Goal: Information Seeking & Learning: Check status

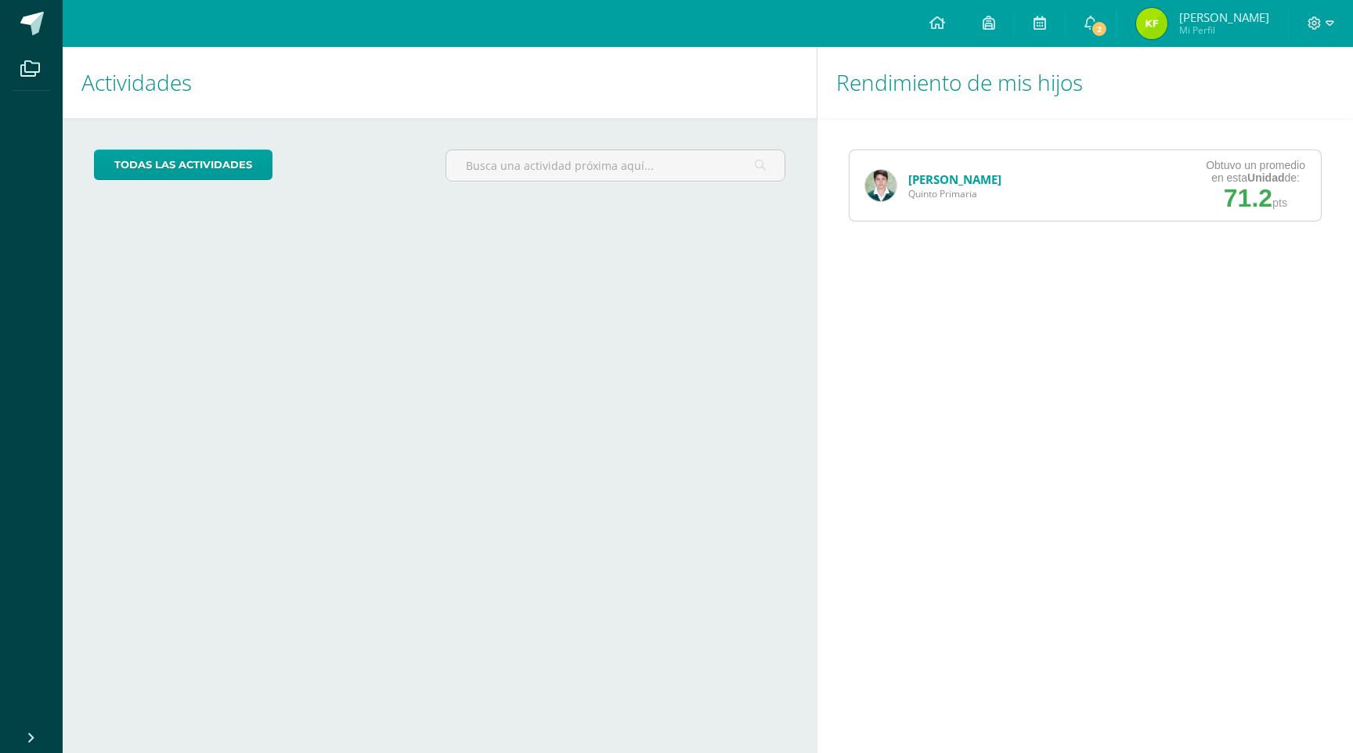
click at [924, 179] on link "[PERSON_NAME]" at bounding box center [954, 179] width 93 height 16
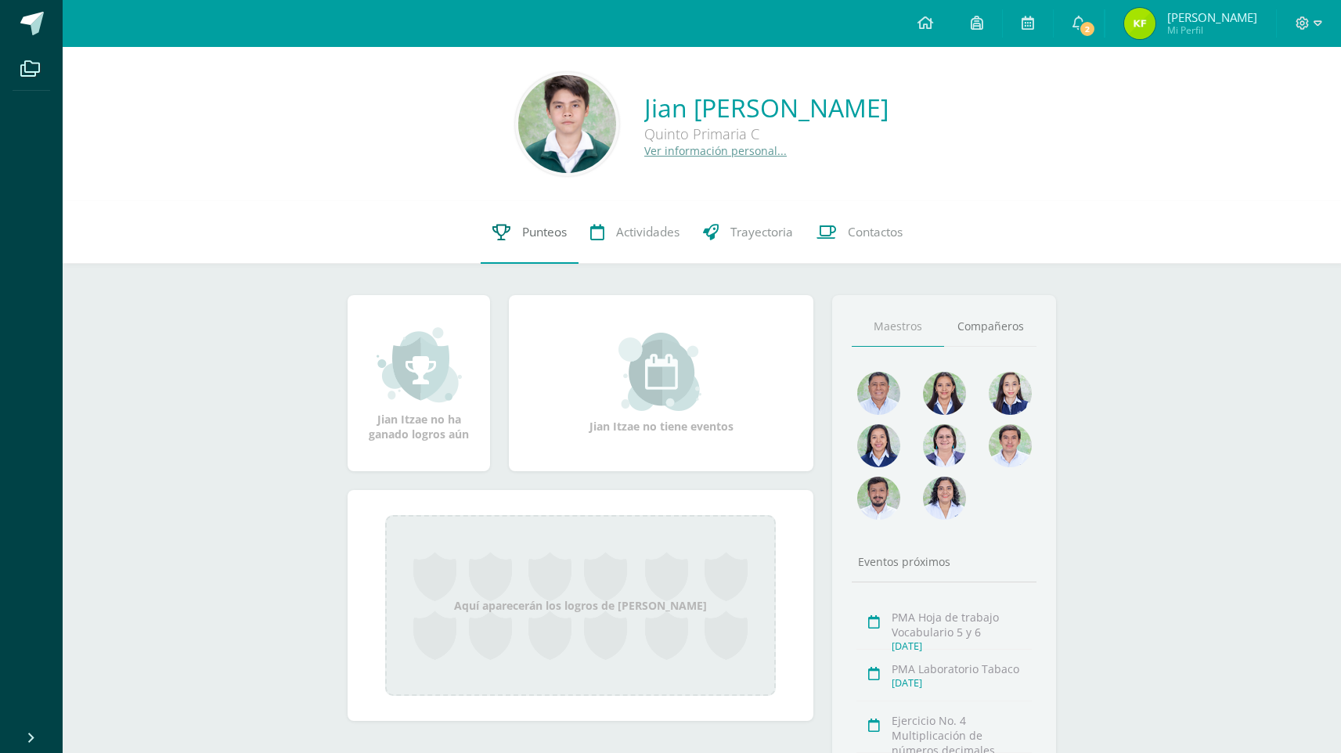
click at [542, 234] on span "Punteos" at bounding box center [544, 232] width 45 height 16
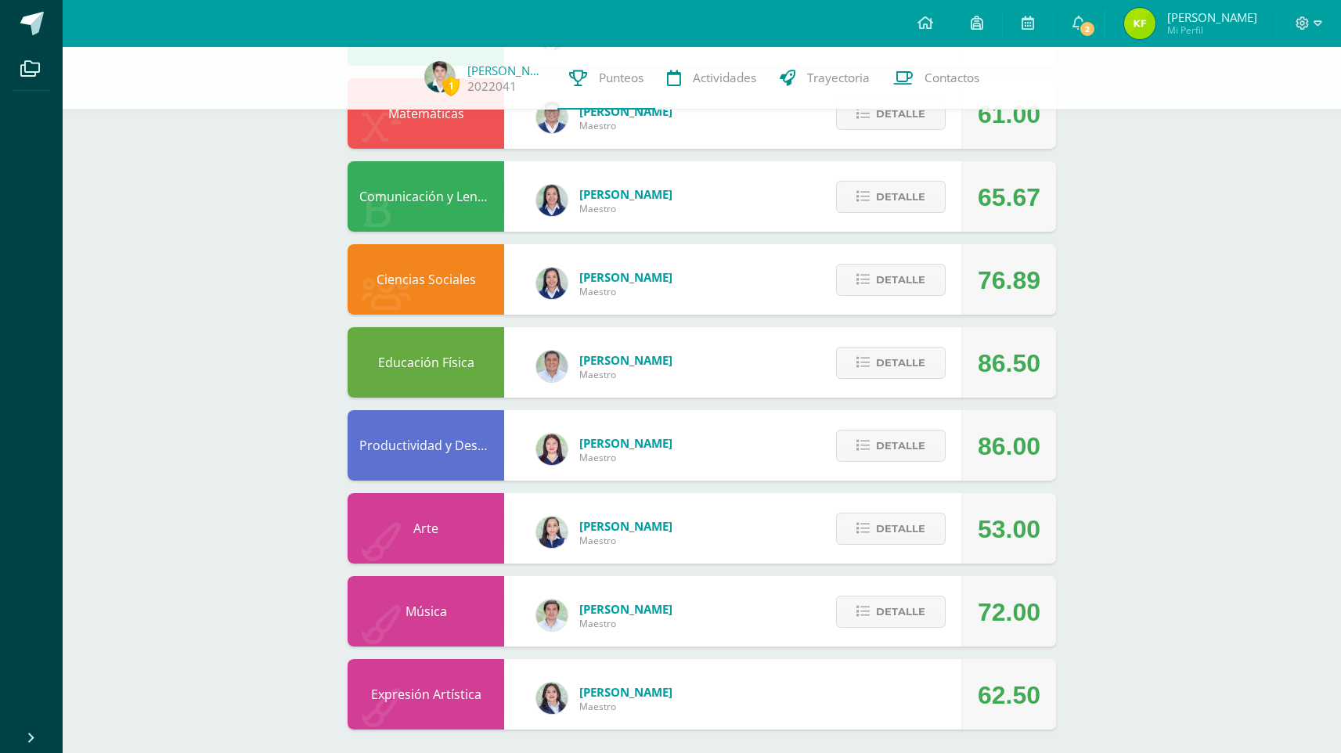
scroll to position [674, 0]
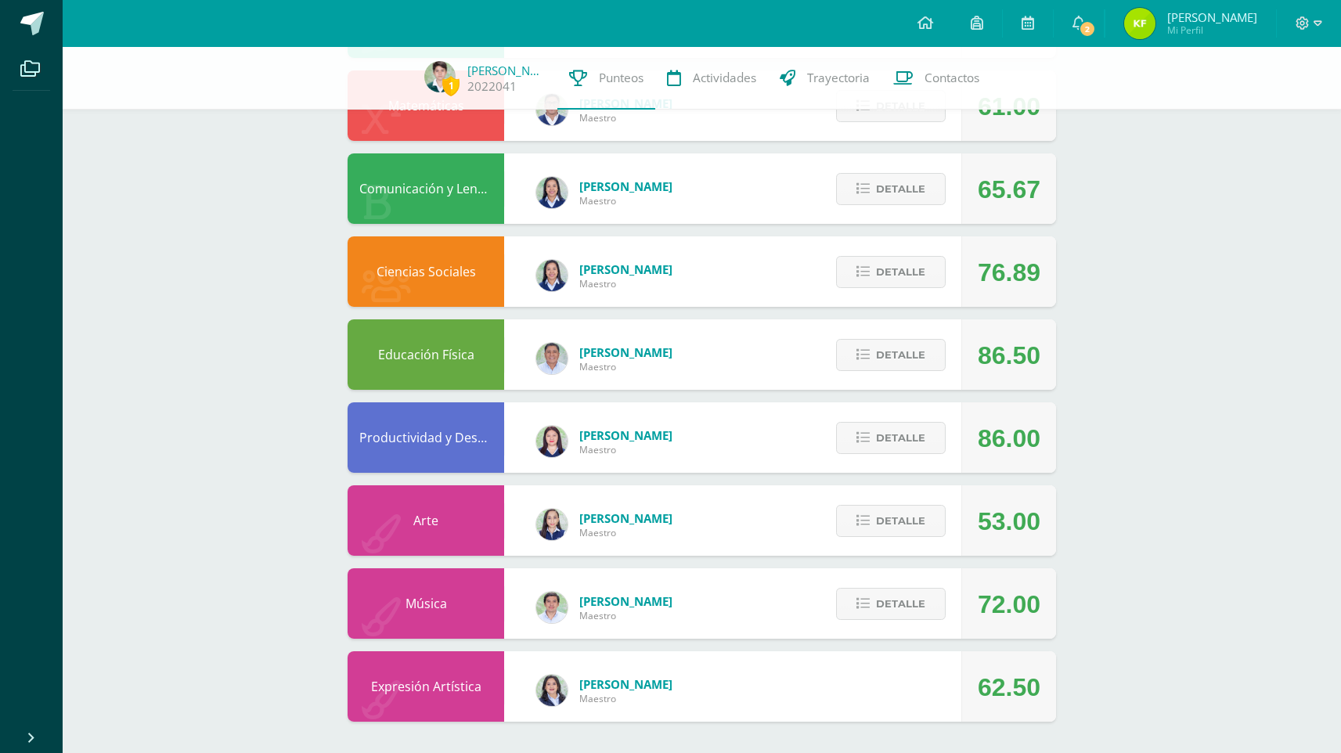
click at [570, 521] on div "Ingrid Maestro" at bounding box center [605, 524] width 168 height 70
click at [910, 529] on span "Detalle" at bounding box center [900, 521] width 49 height 29
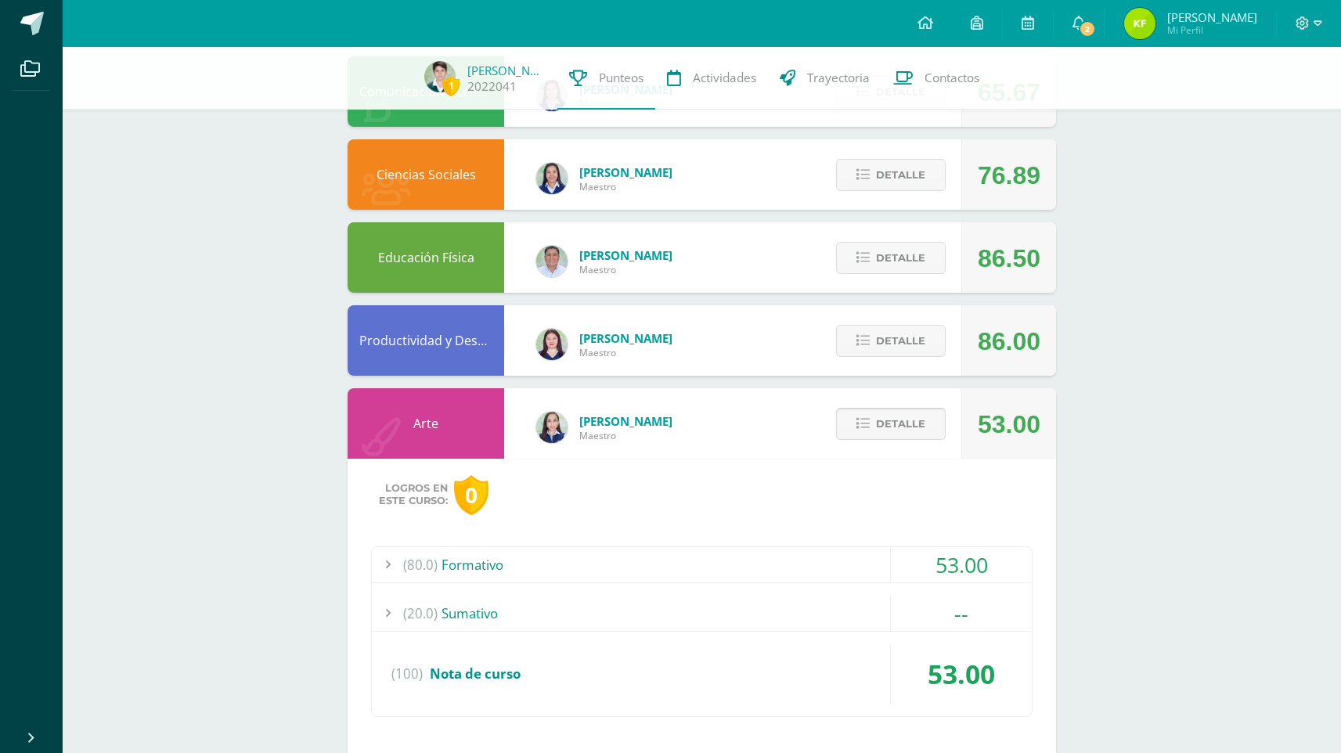
scroll to position [976, 0]
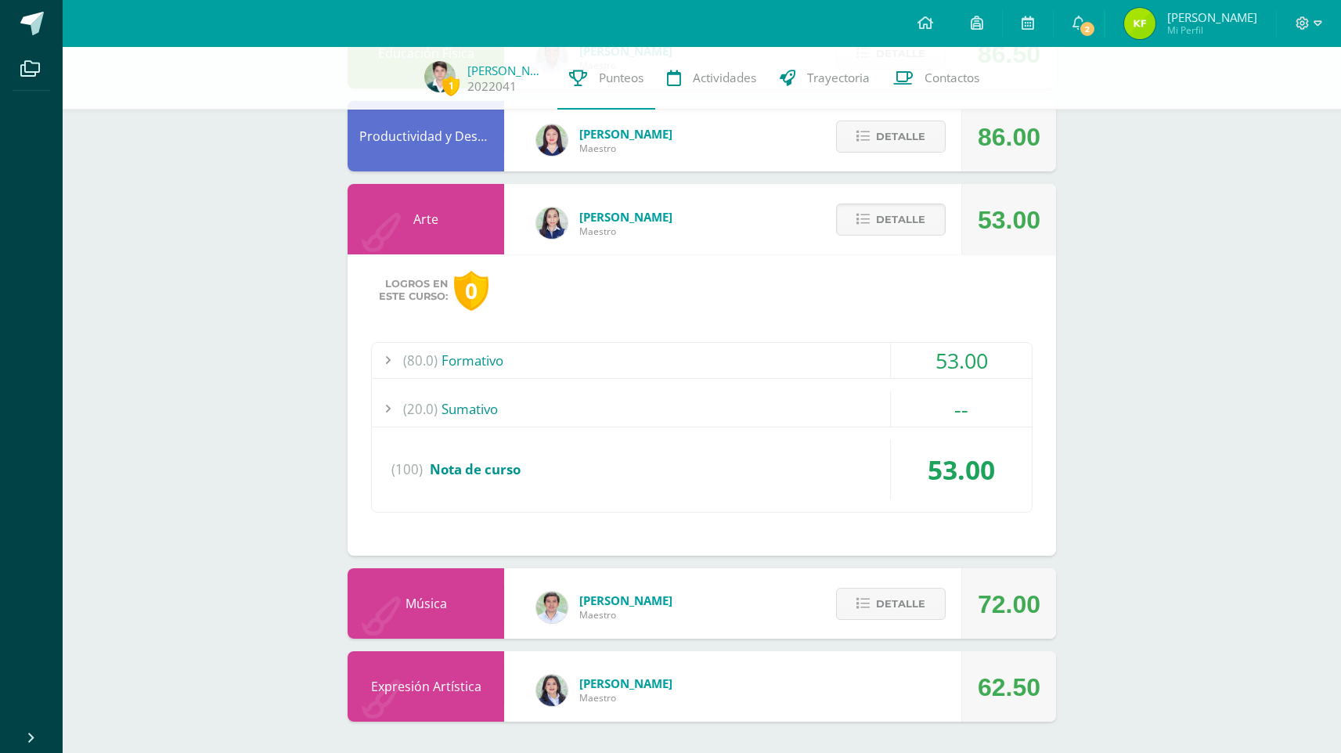
click at [393, 369] on div at bounding box center [387, 360] width 31 height 35
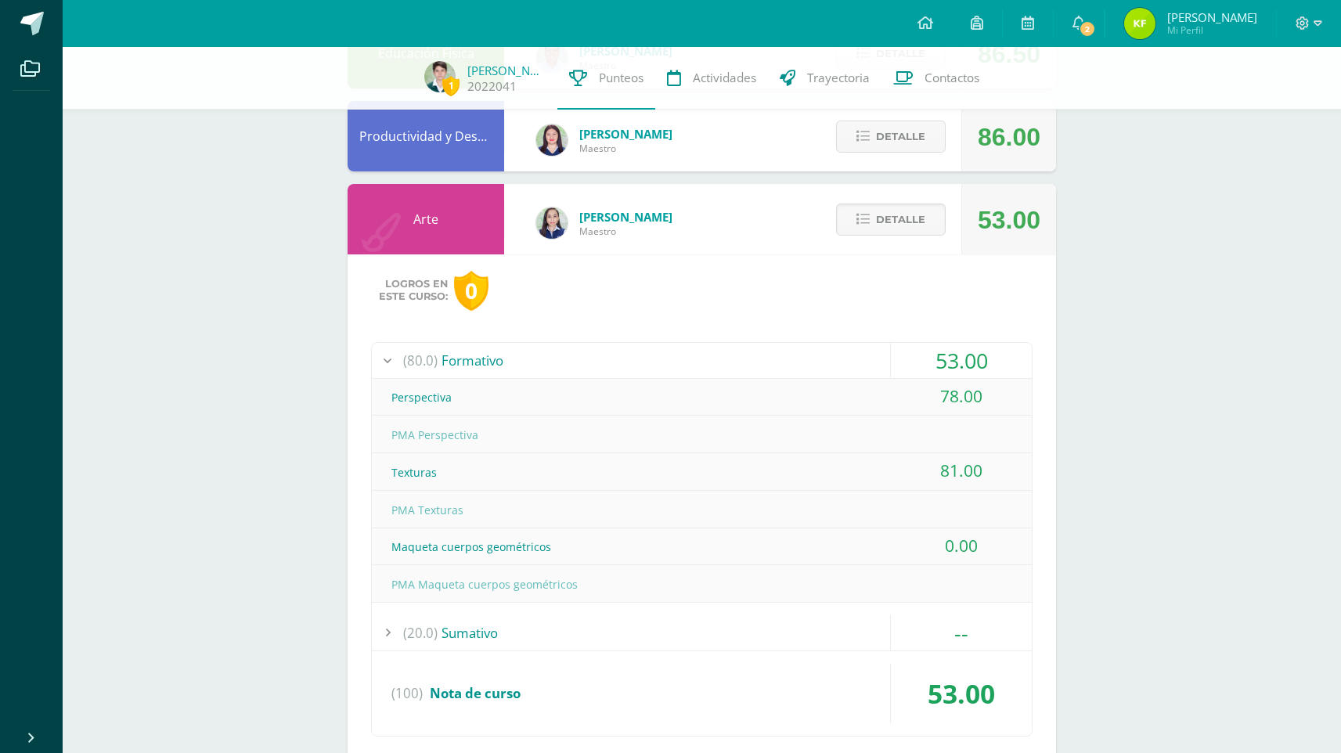
click at [393, 369] on div at bounding box center [387, 360] width 31 height 35
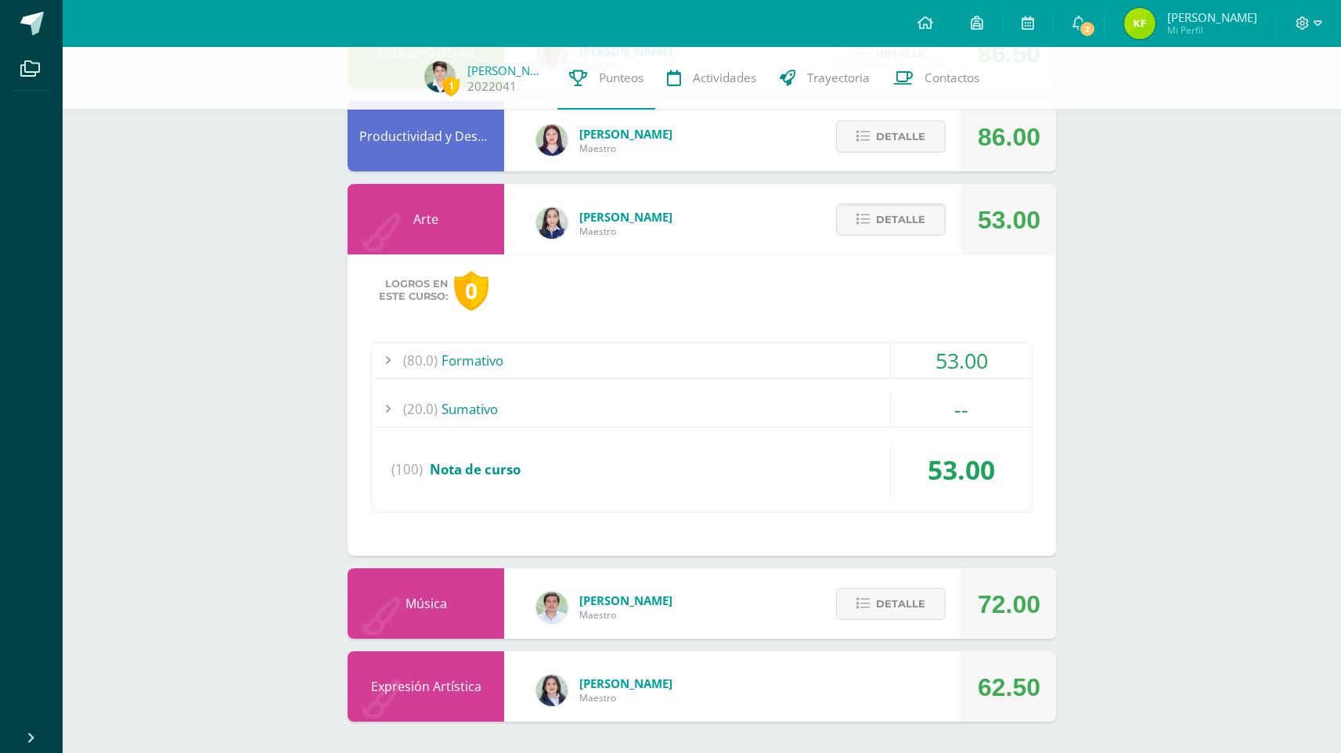
click at [816, 230] on div "Detalle" at bounding box center [887, 219] width 149 height 70
click at [879, 218] on span "Detalle" at bounding box center [900, 219] width 49 height 29
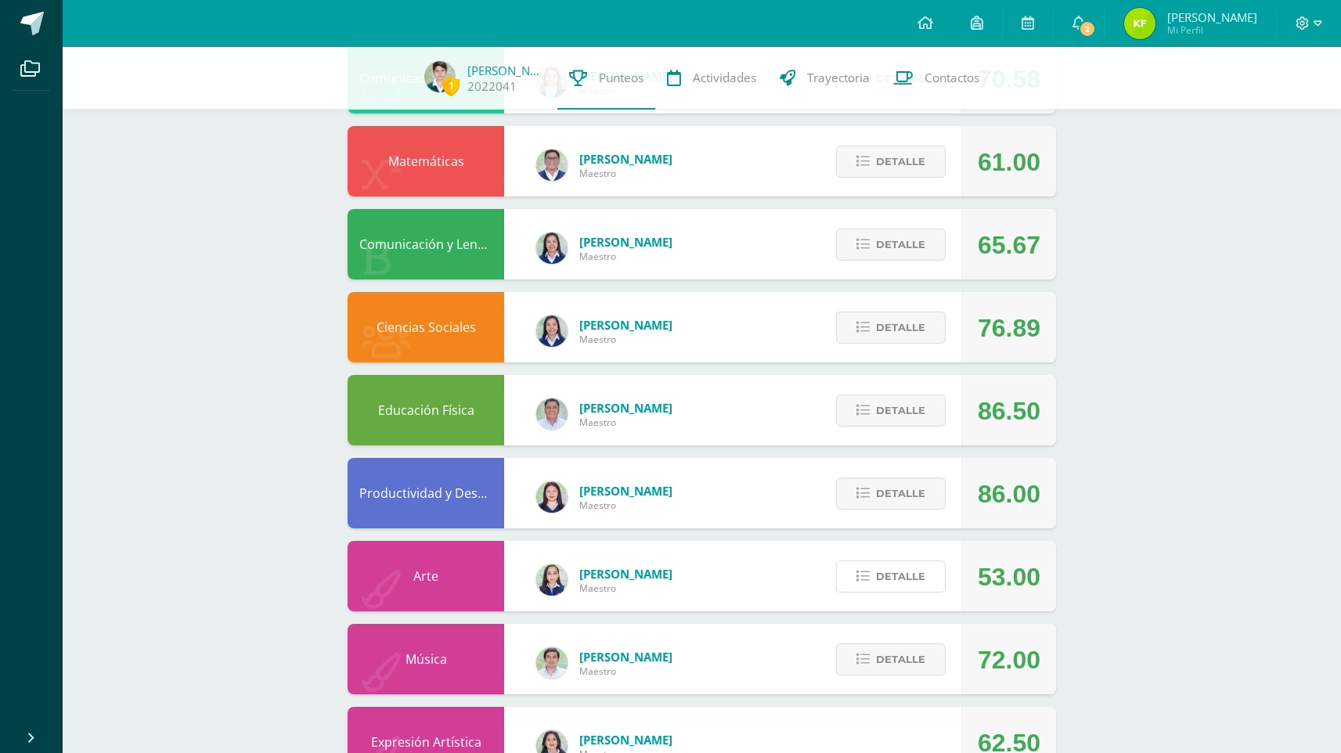
scroll to position [616, 0]
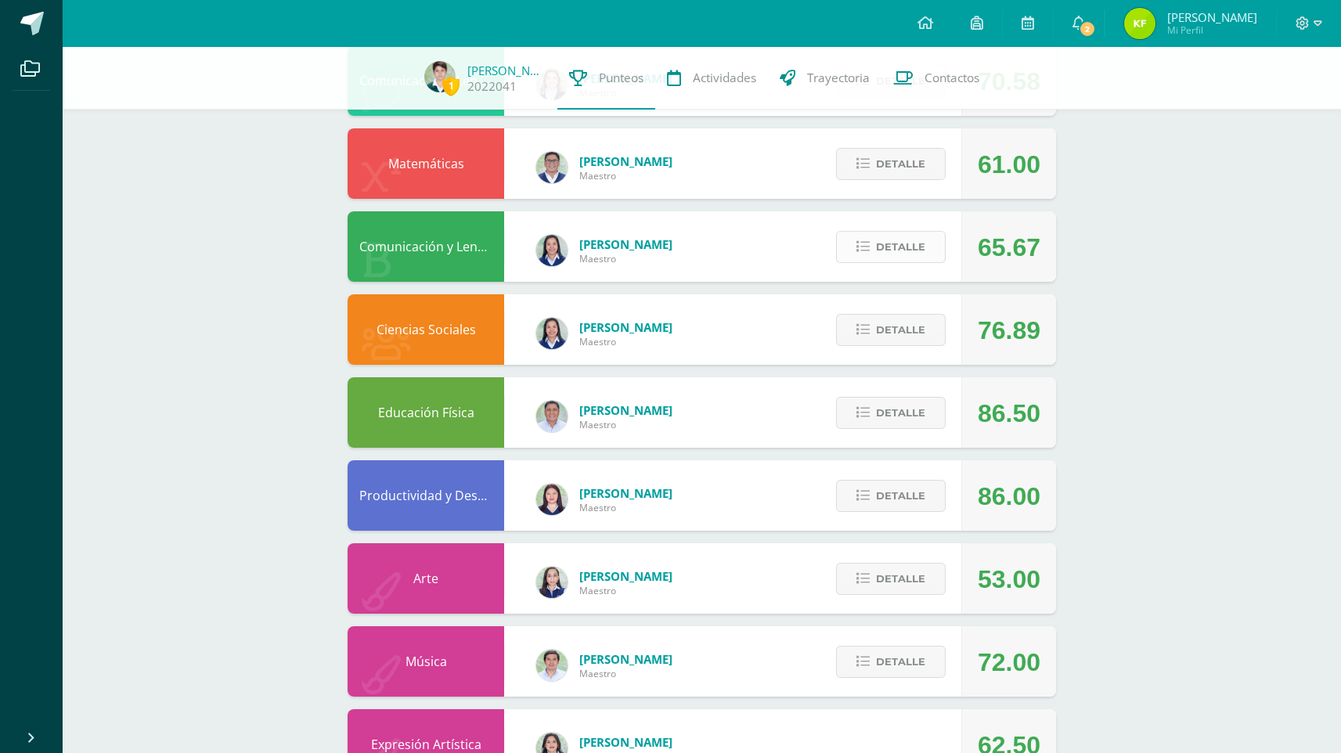
click at [887, 252] on span "Detalle" at bounding box center [900, 247] width 49 height 29
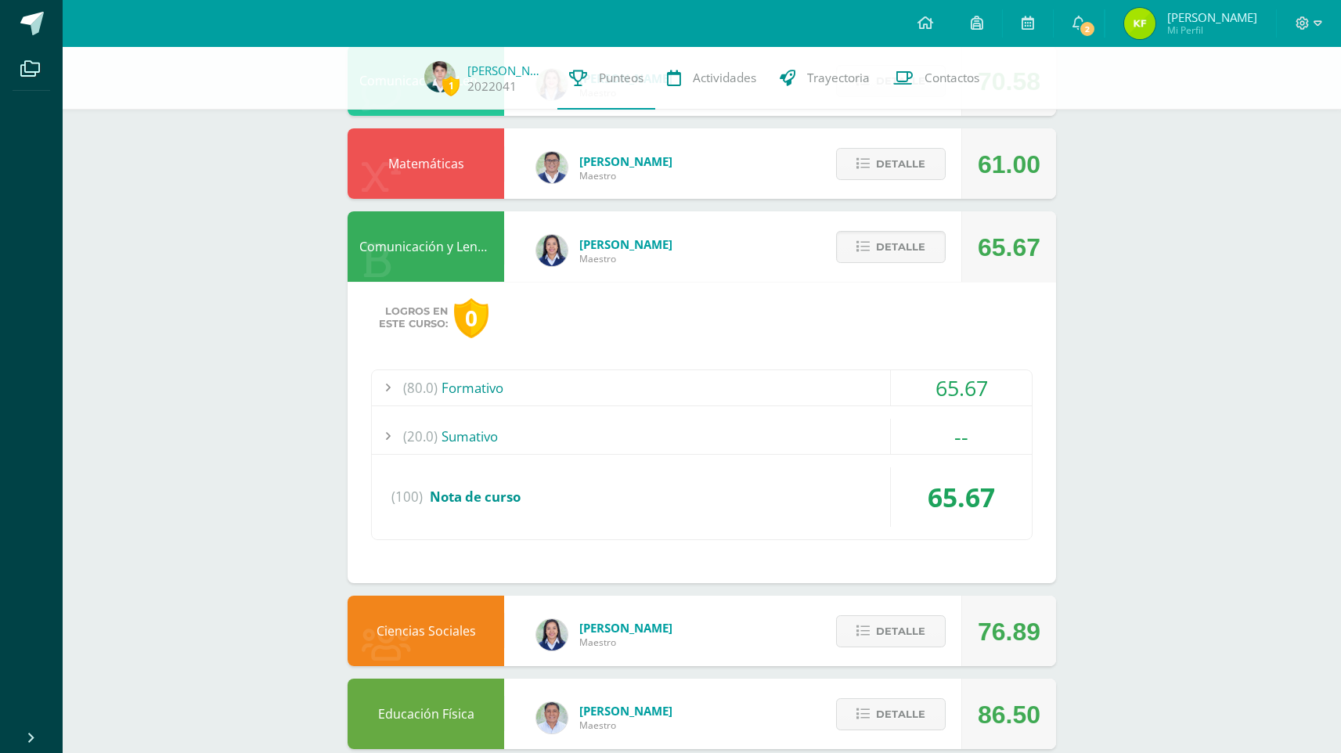
click at [388, 386] on div at bounding box center [387, 387] width 31 height 35
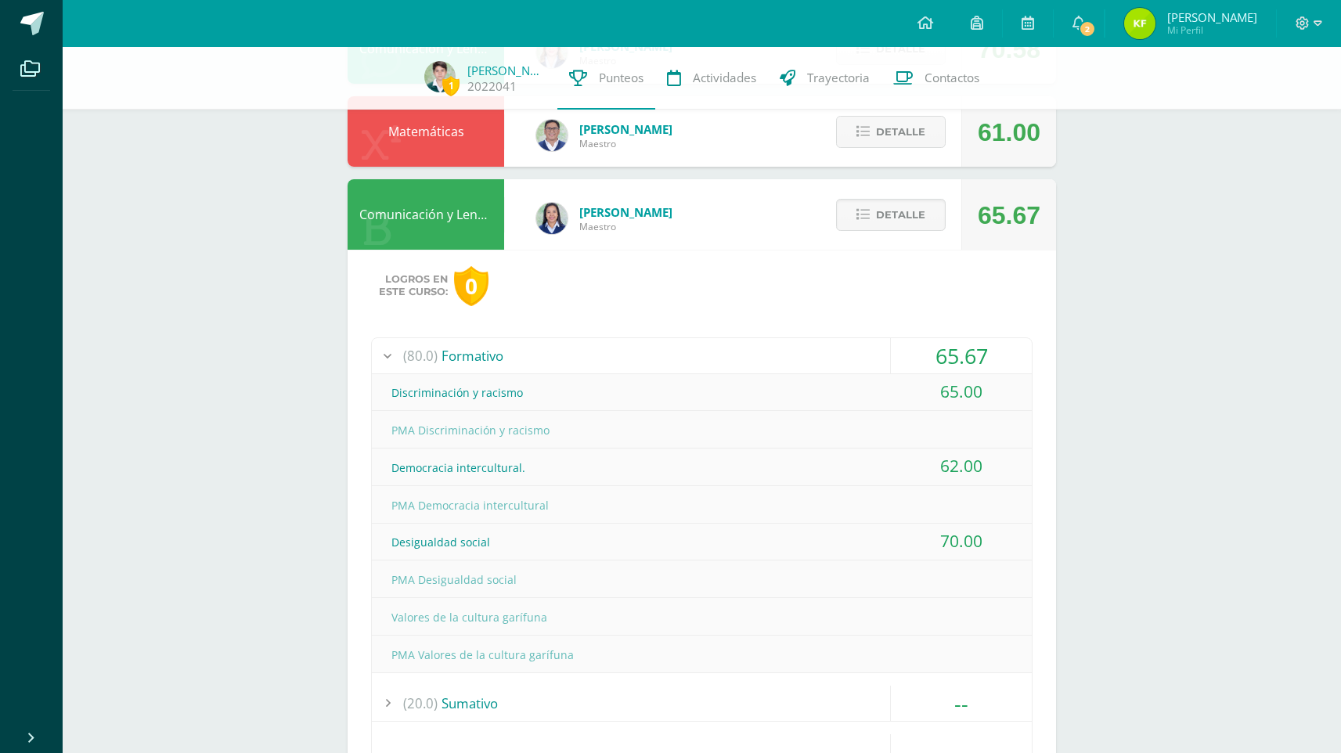
scroll to position [464, 0]
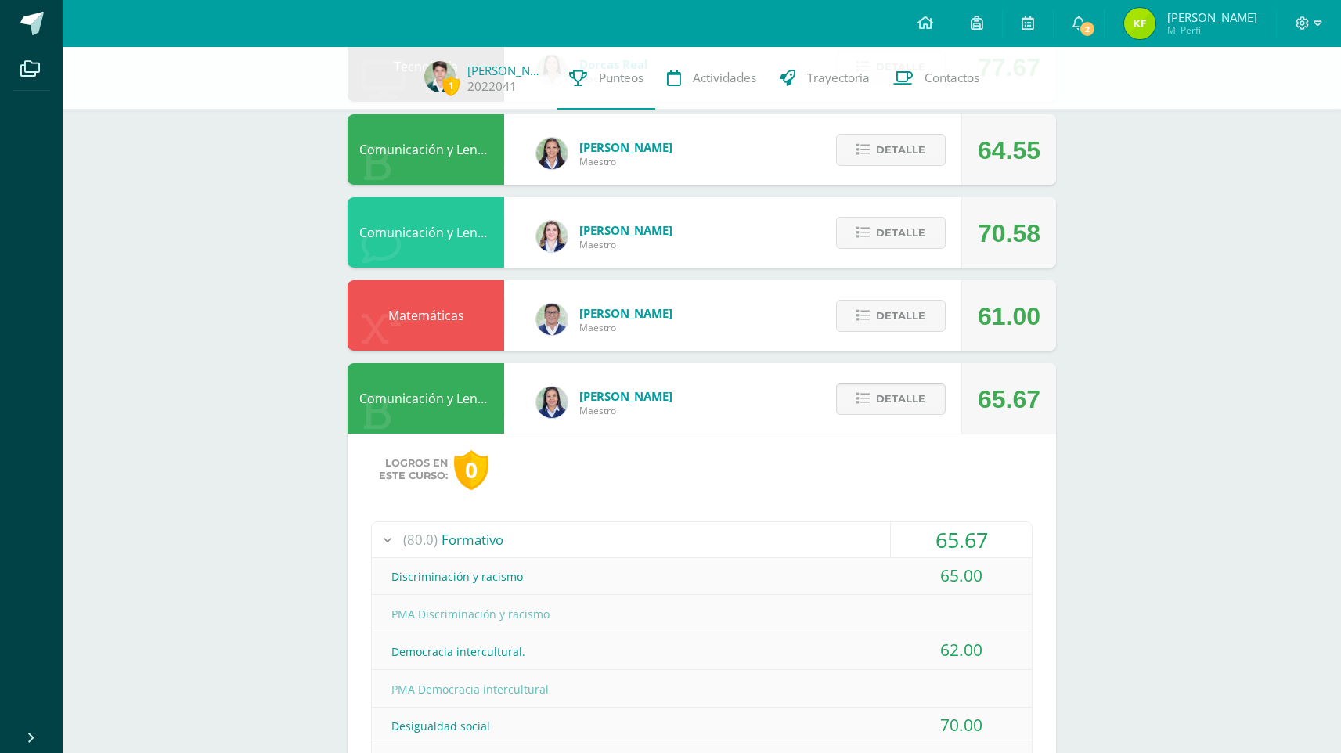
click at [882, 406] on span "Detalle" at bounding box center [900, 398] width 49 height 29
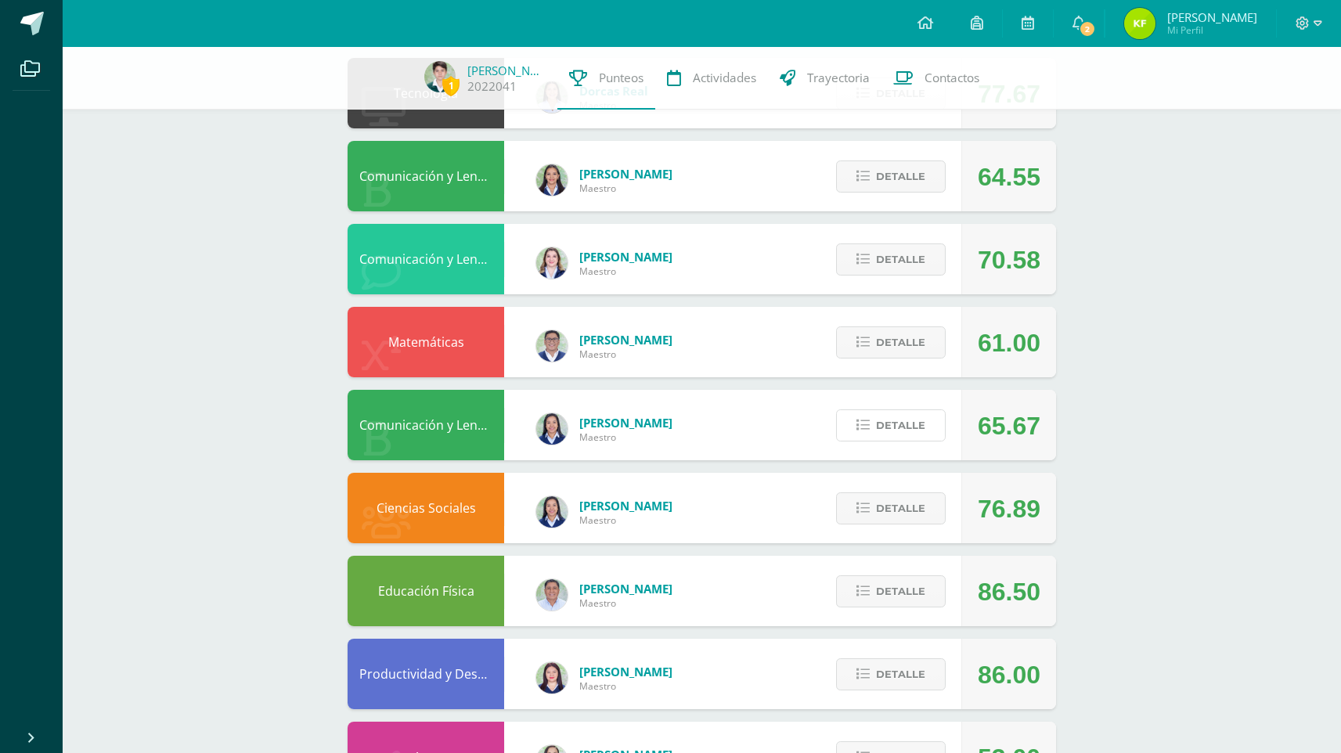
scroll to position [421, 0]
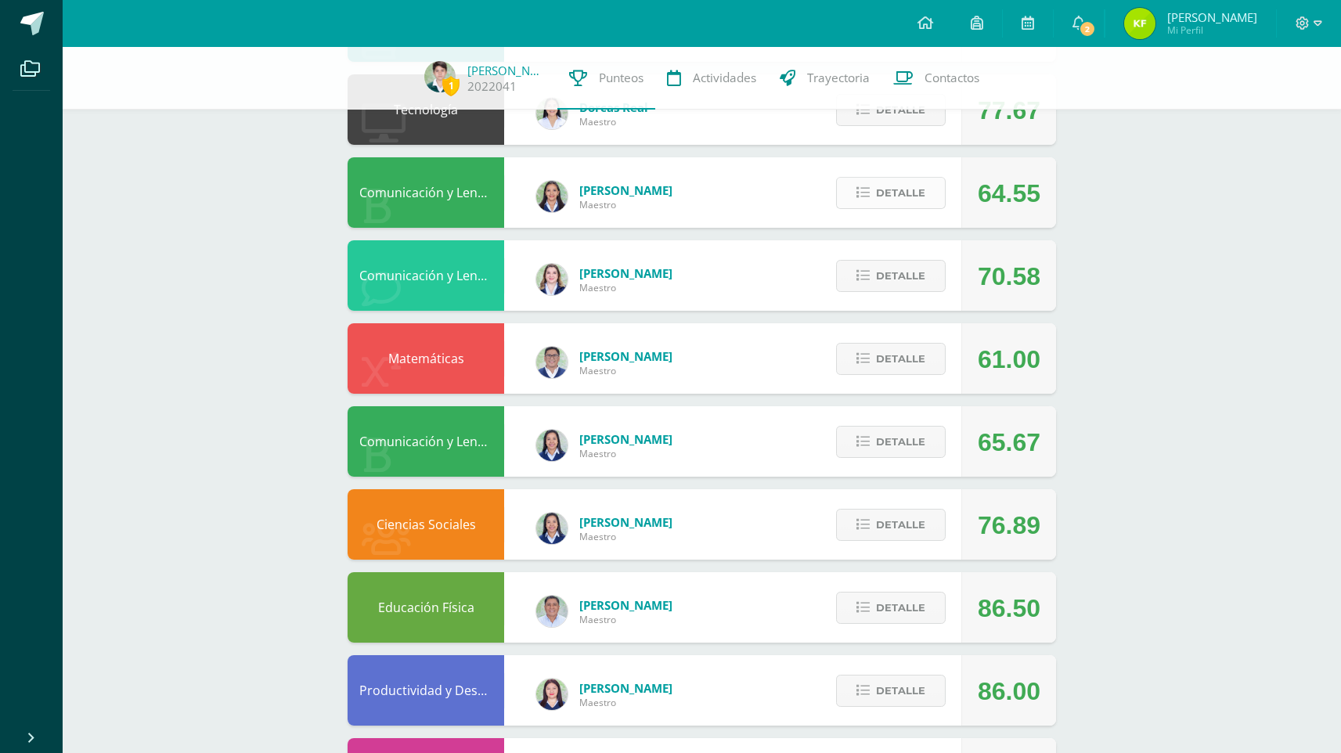
click at [910, 200] on span "Detalle" at bounding box center [900, 193] width 49 height 29
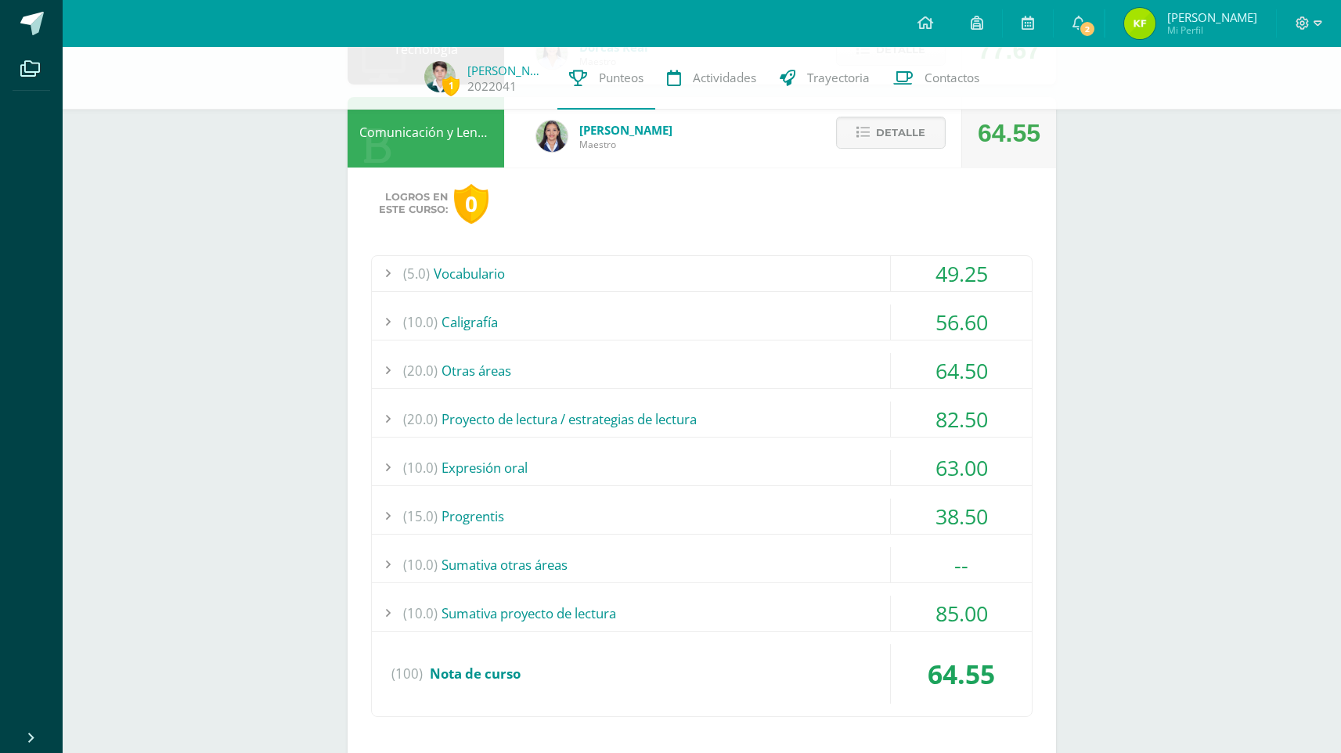
scroll to position [529, 0]
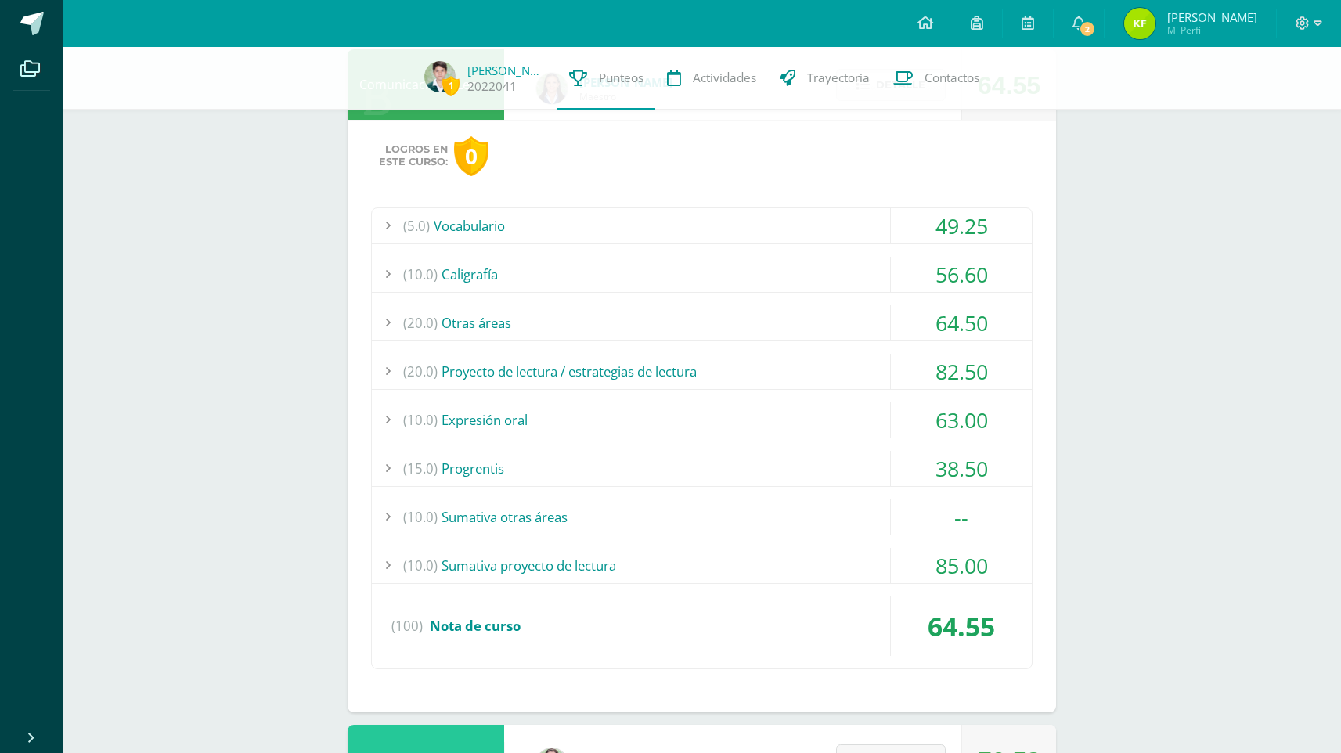
click at [389, 467] on div at bounding box center [387, 468] width 31 height 35
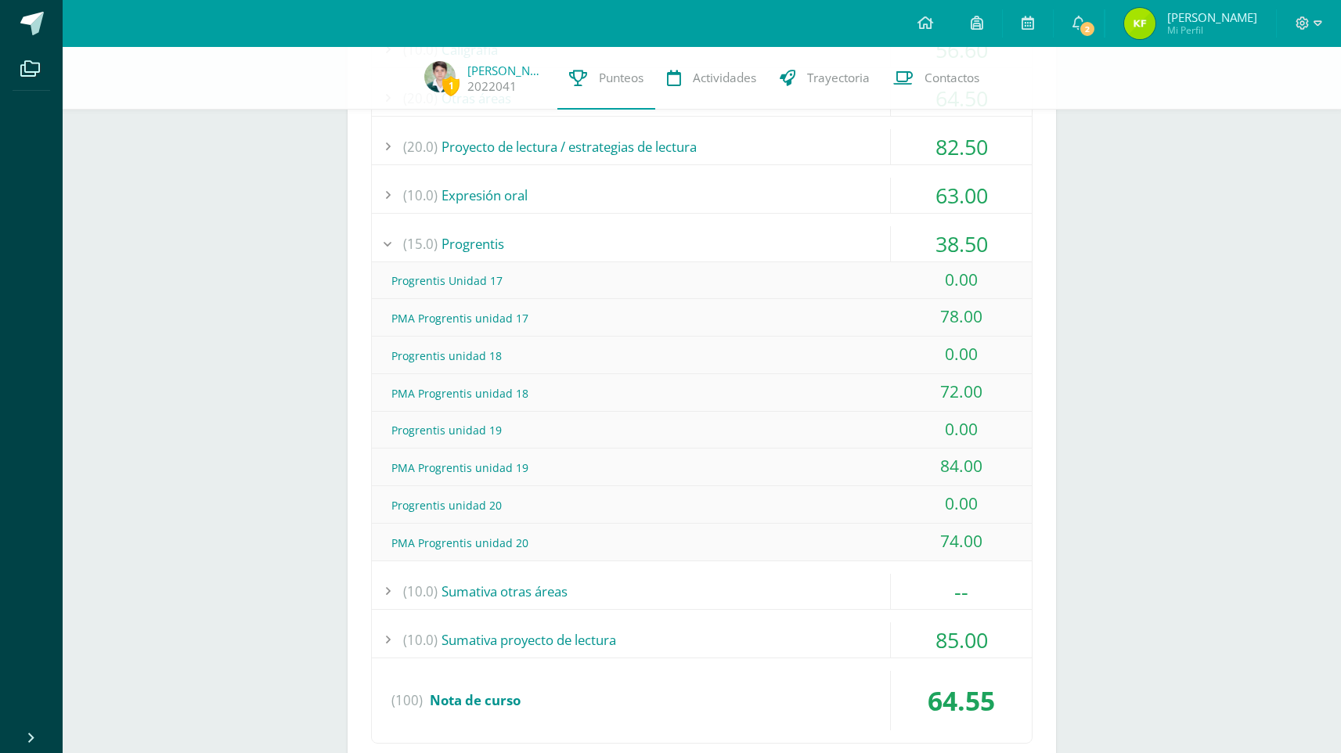
scroll to position [758, 0]
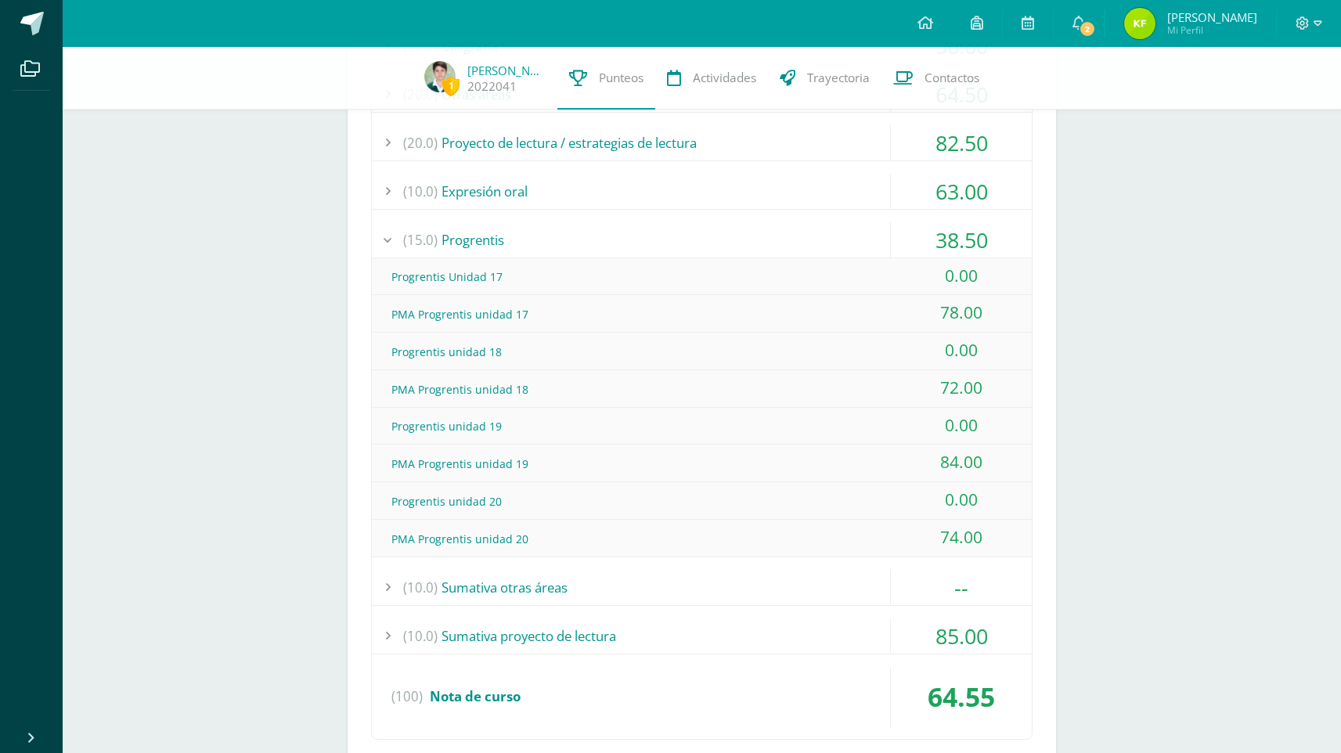
click at [388, 239] on div at bounding box center [387, 239] width 31 height 35
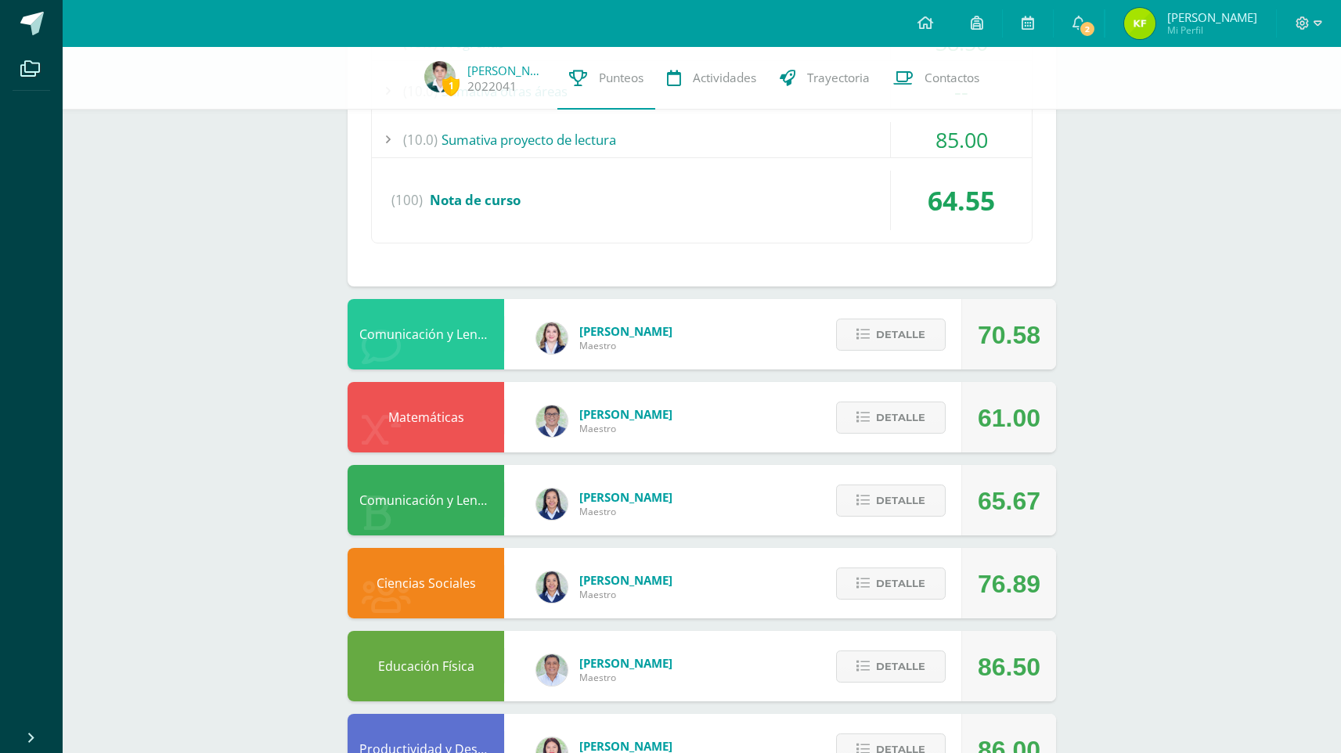
scroll to position [945, 0]
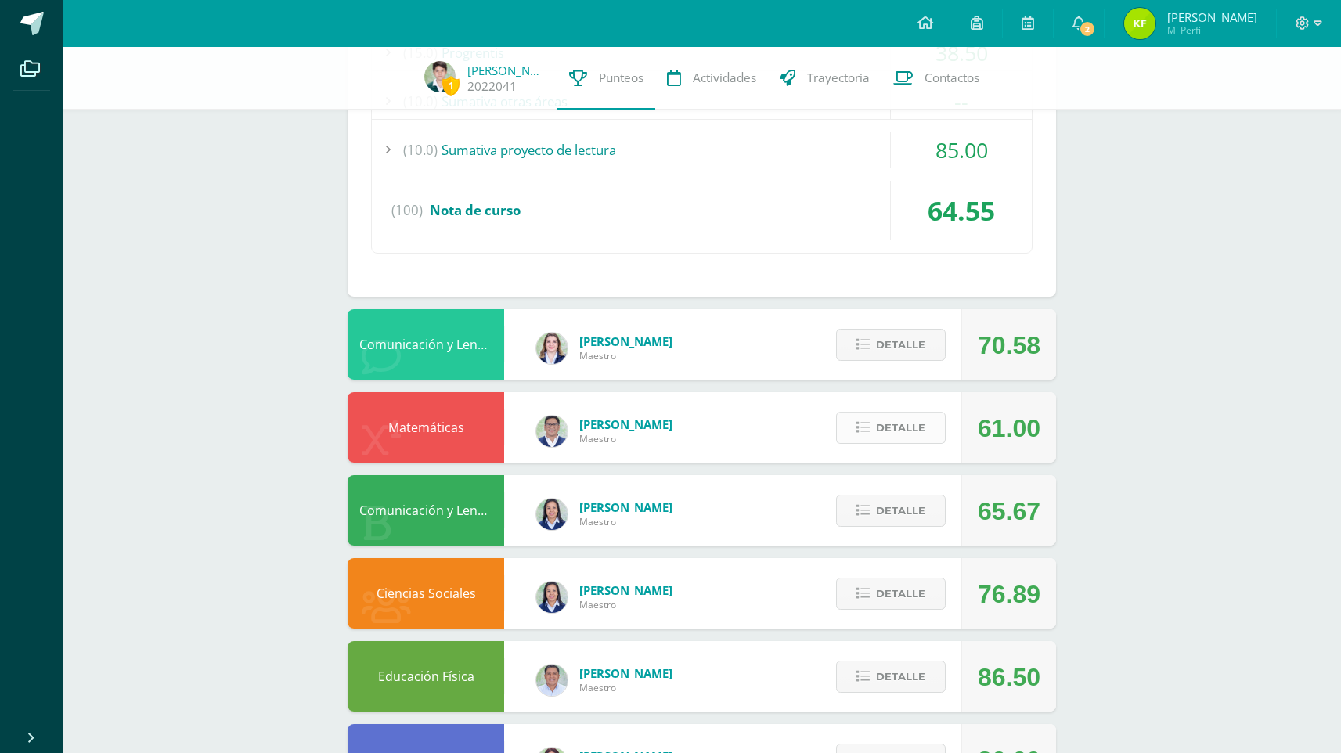
click at [892, 431] on span "Detalle" at bounding box center [900, 427] width 49 height 29
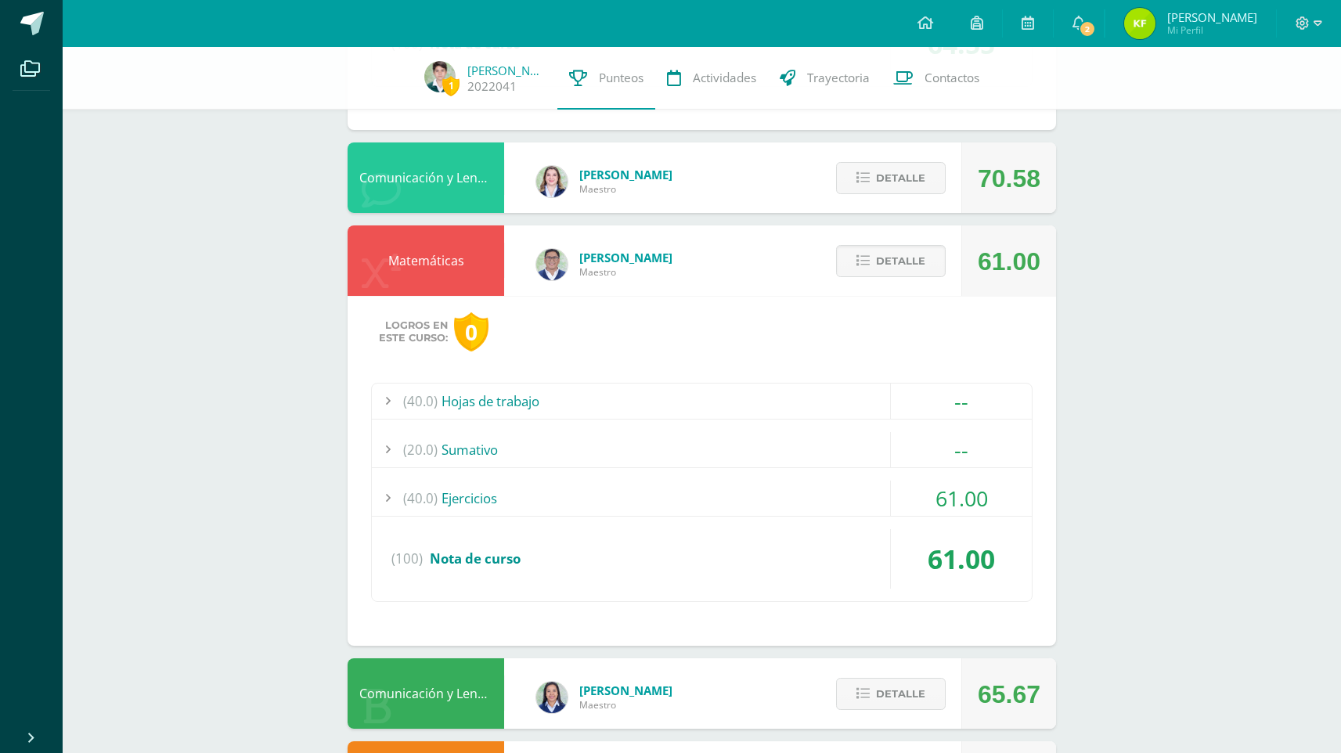
scroll to position [1119, 0]
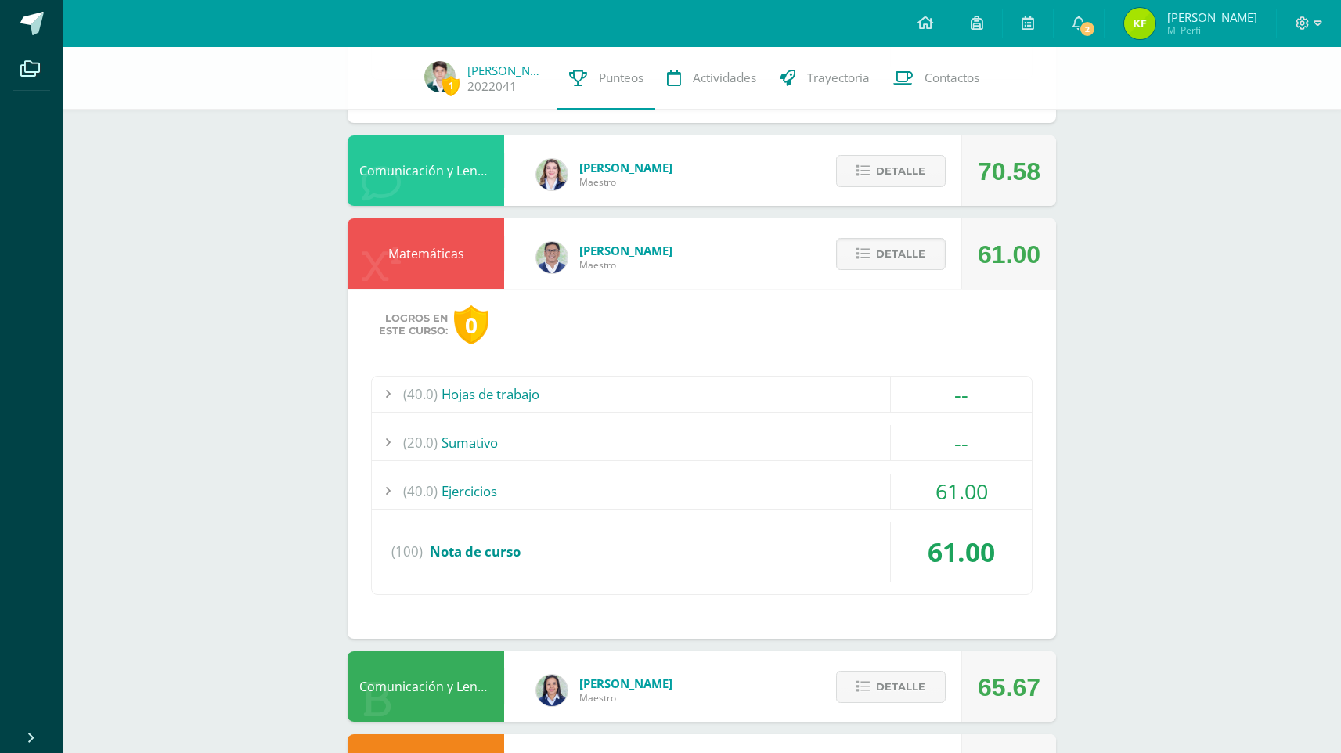
click at [383, 393] on div at bounding box center [387, 394] width 31 height 35
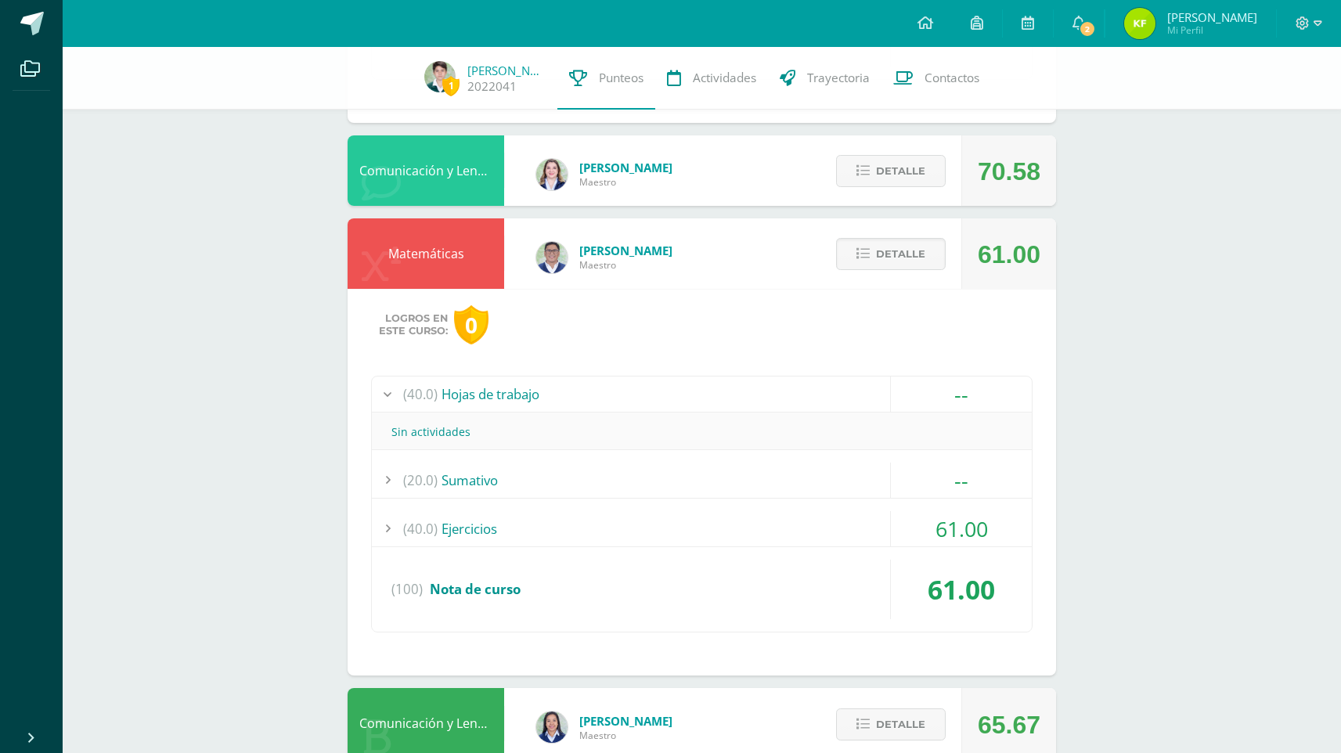
click at [383, 393] on div at bounding box center [387, 394] width 31 height 35
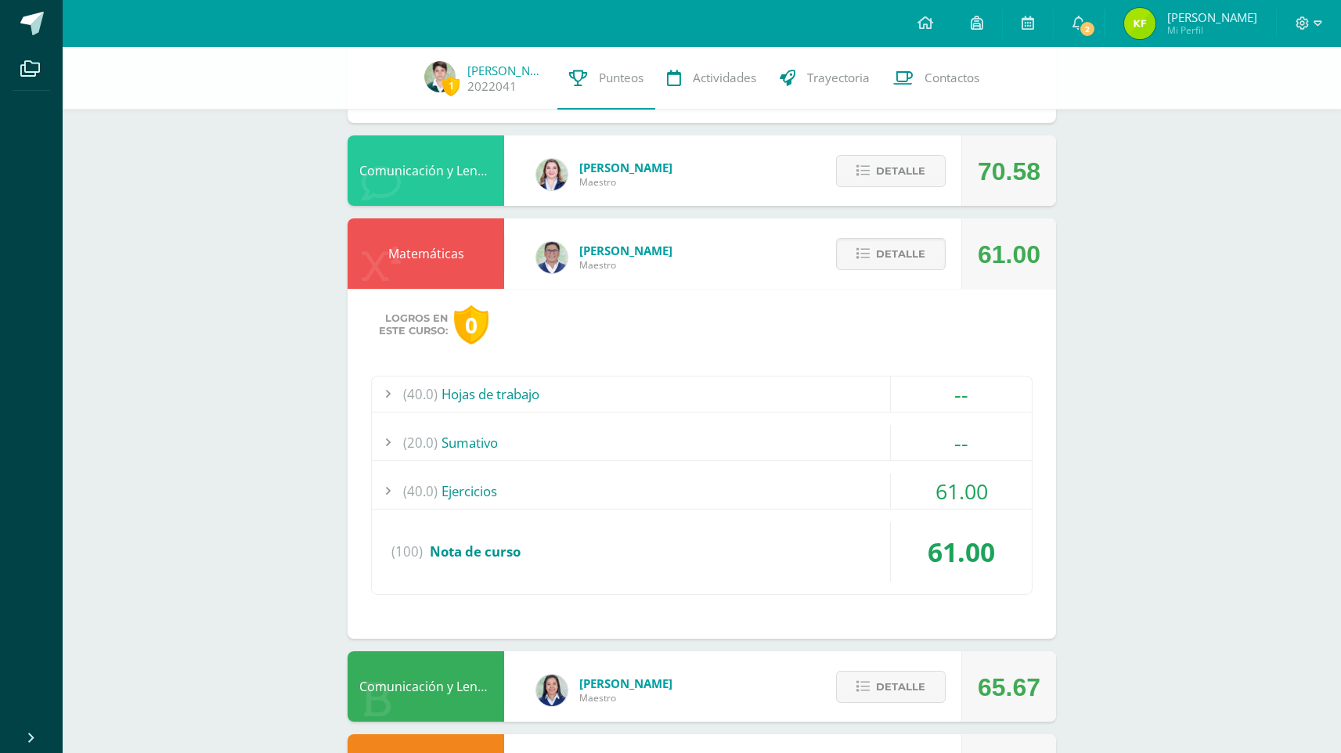
click at [385, 492] on div at bounding box center [387, 491] width 31 height 35
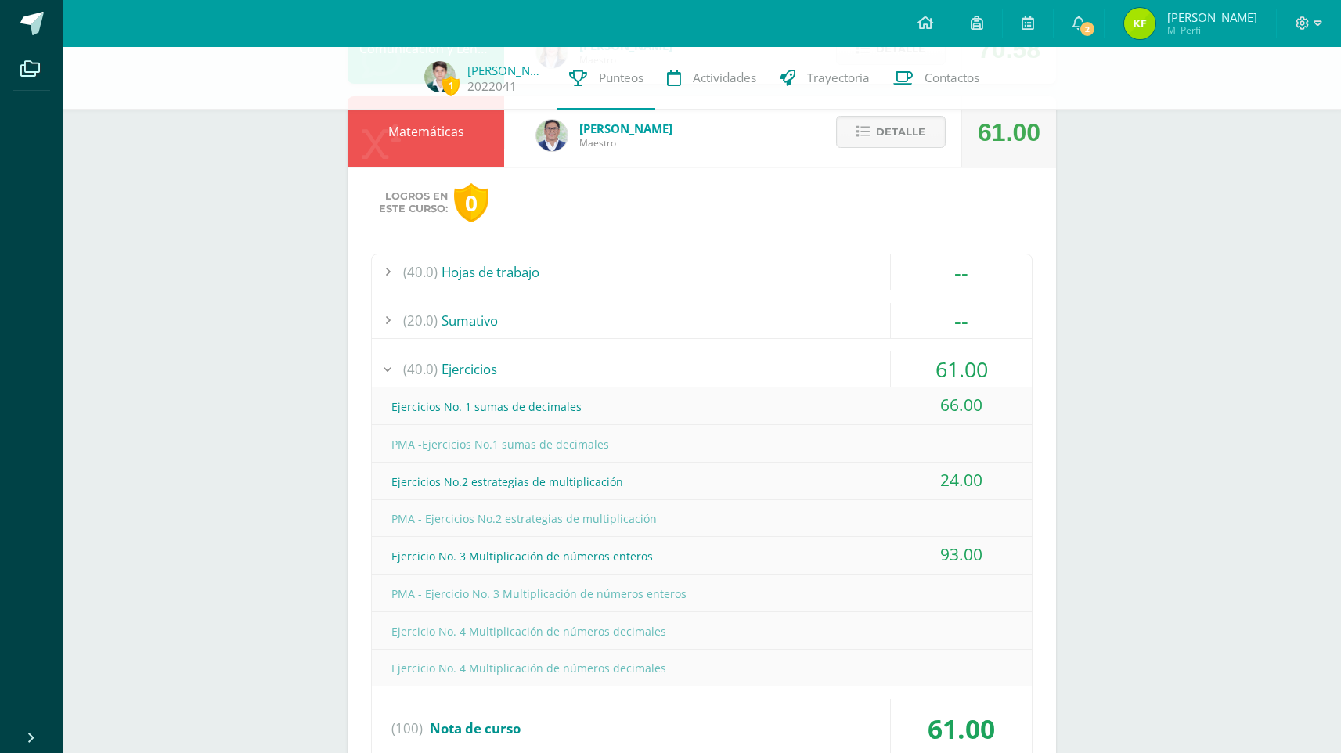
scroll to position [1252, 0]
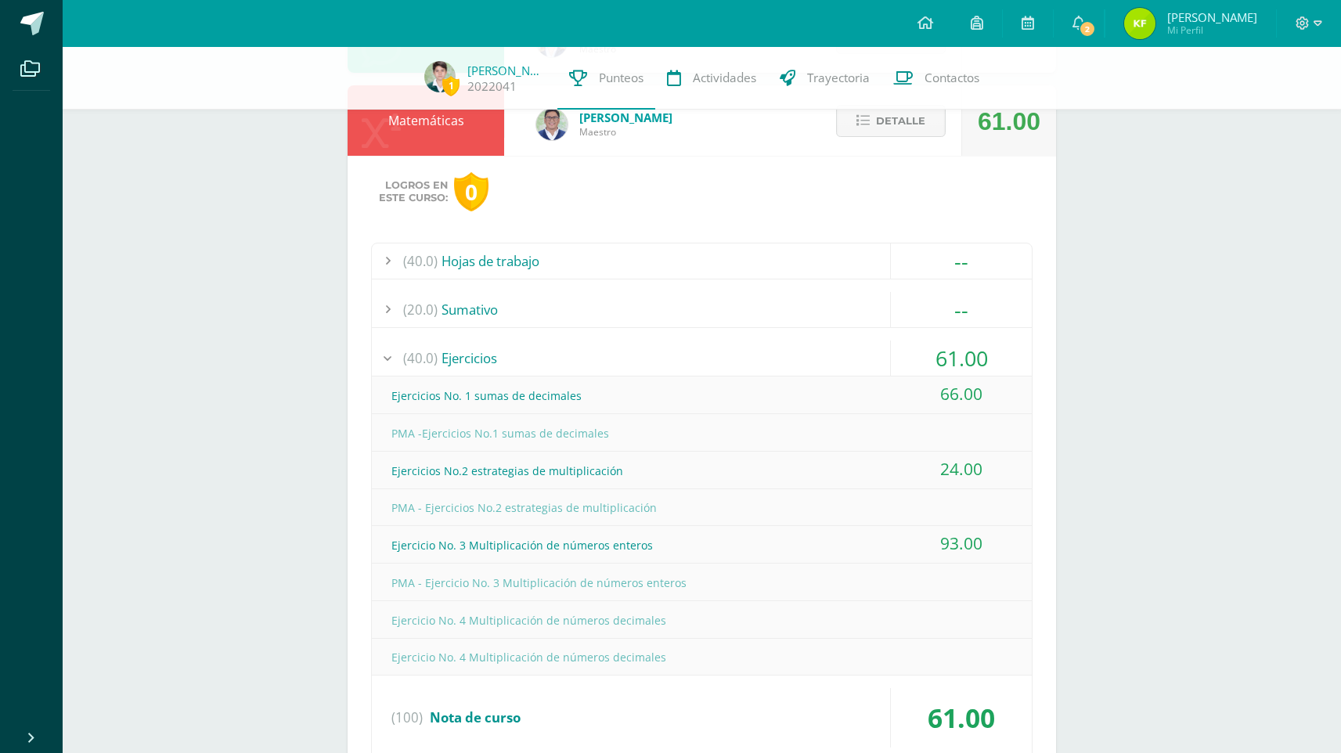
click at [390, 364] on div at bounding box center [387, 358] width 31 height 35
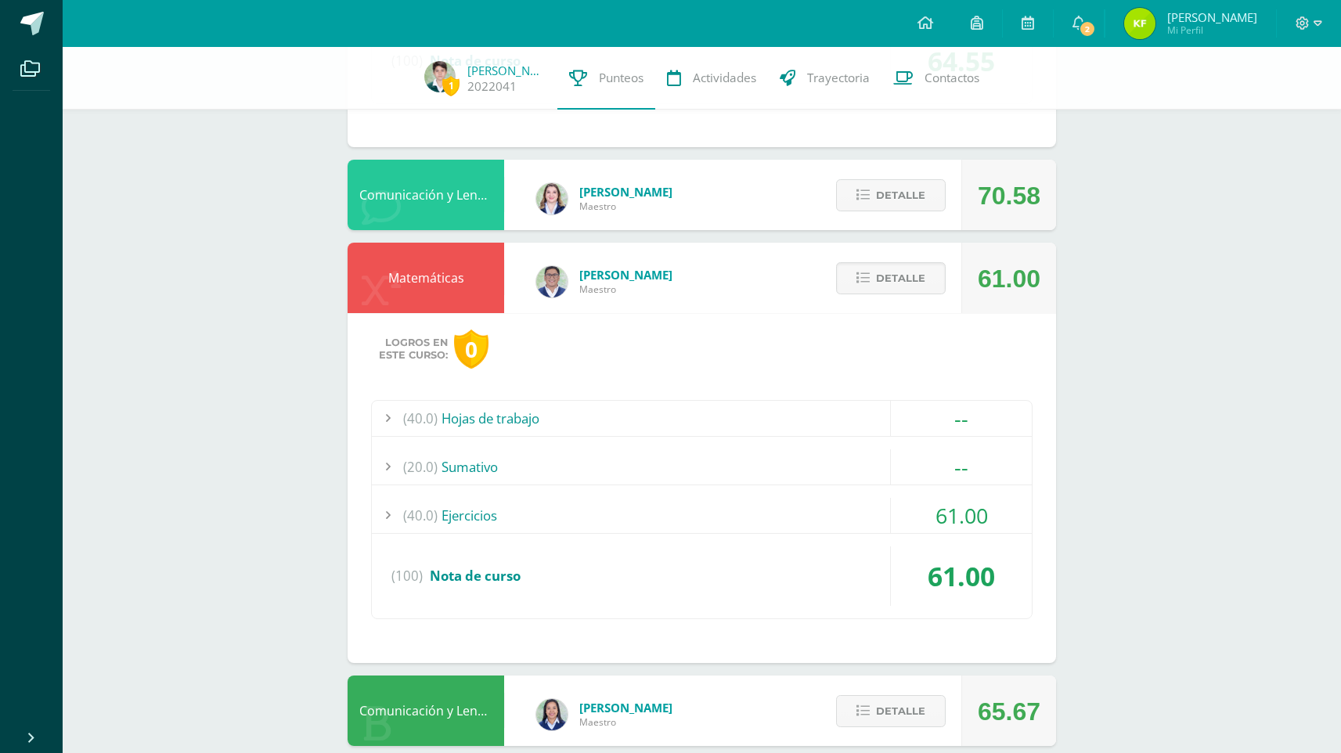
scroll to position [1077, 0]
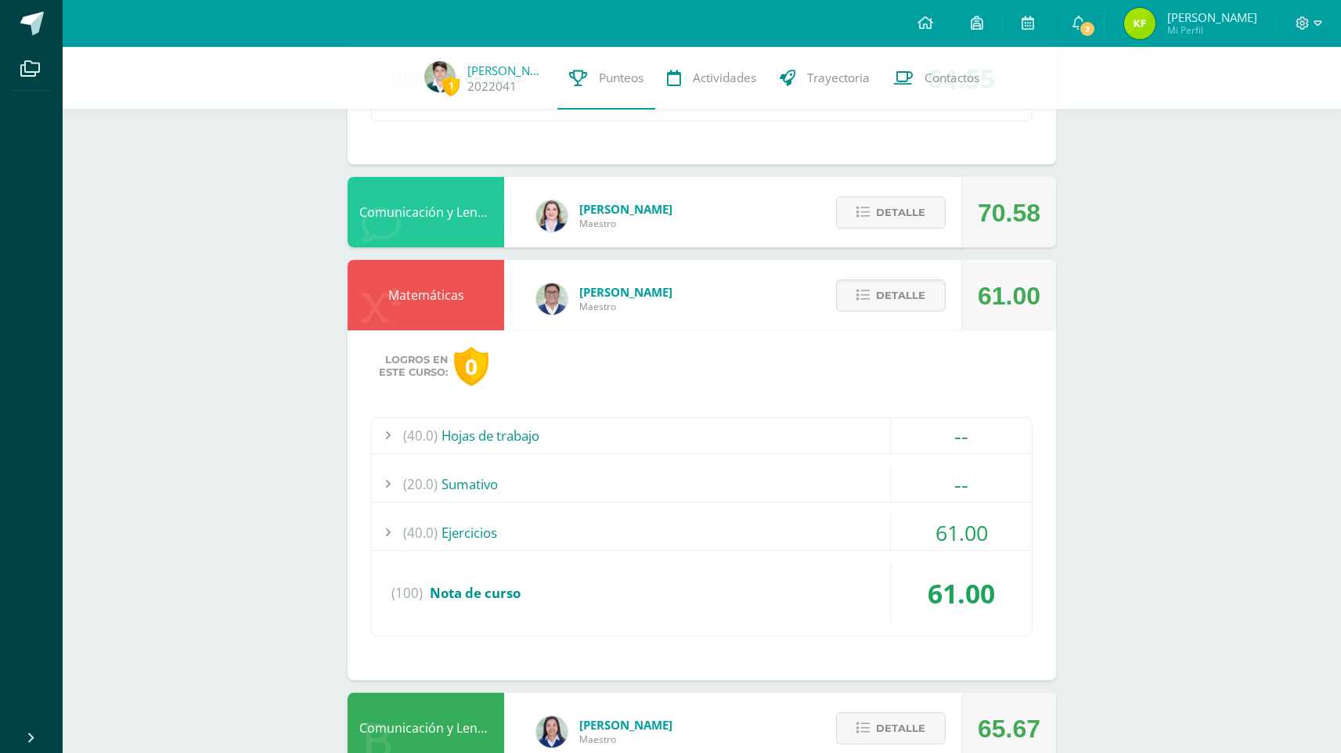
click at [425, 294] on div "Matemáticas" at bounding box center [426, 295] width 157 height 70
click at [893, 291] on span "Detalle" at bounding box center [900, 295] width 49 height 29
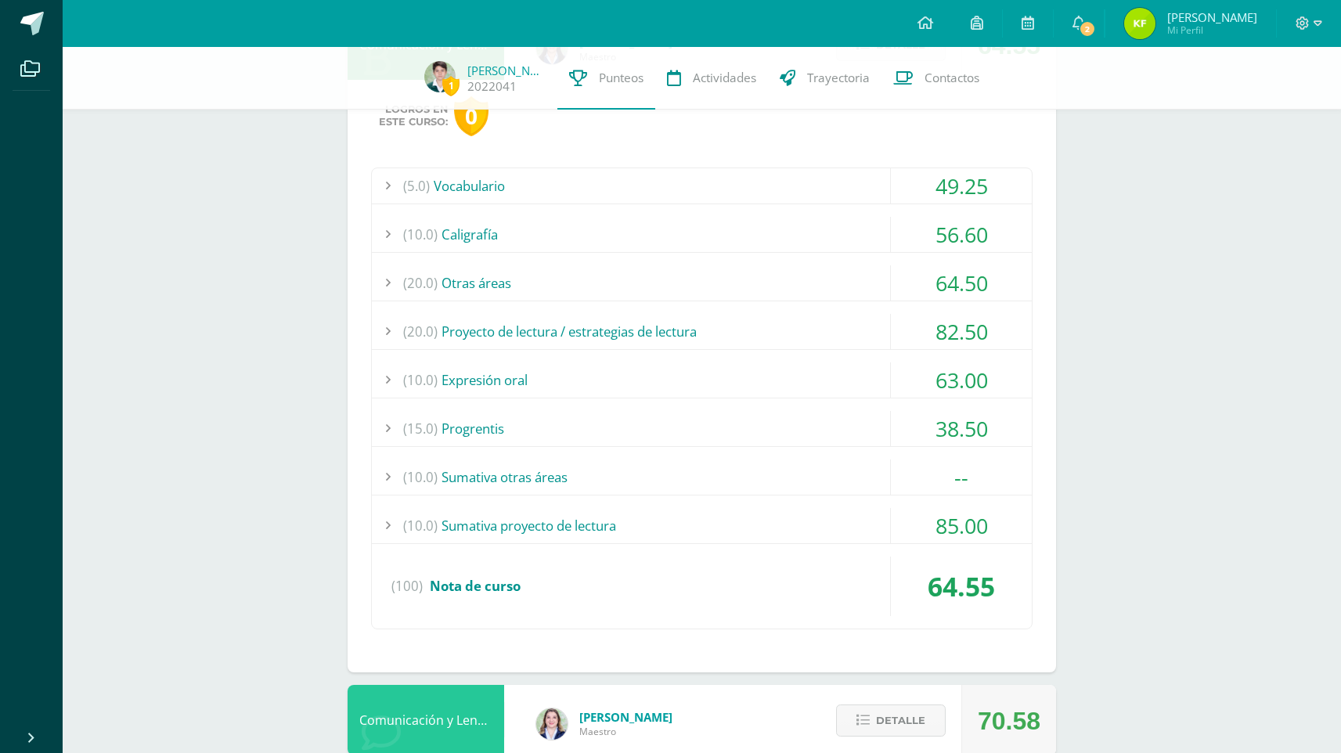
scroll to position [374, 0]
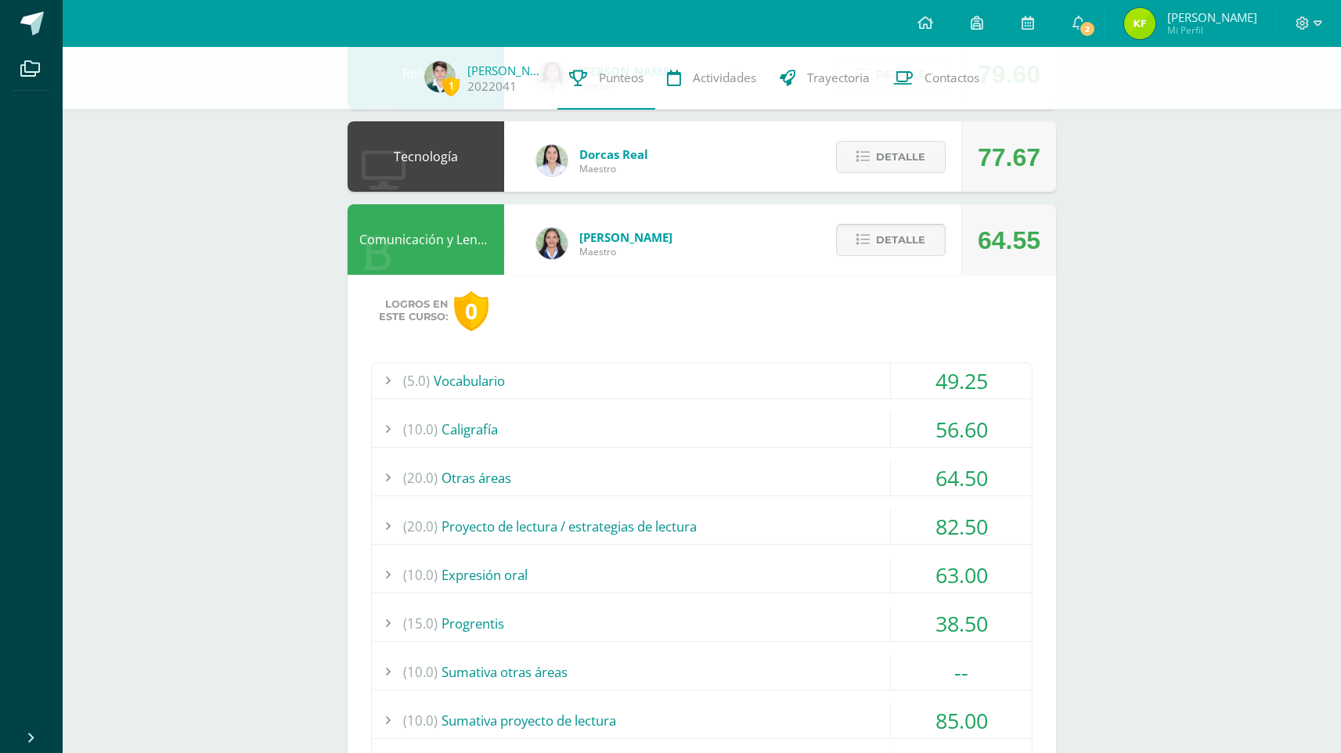
click at [898, 240] on span "Detalle" at bounding box center [900, 240] width 49 height 29
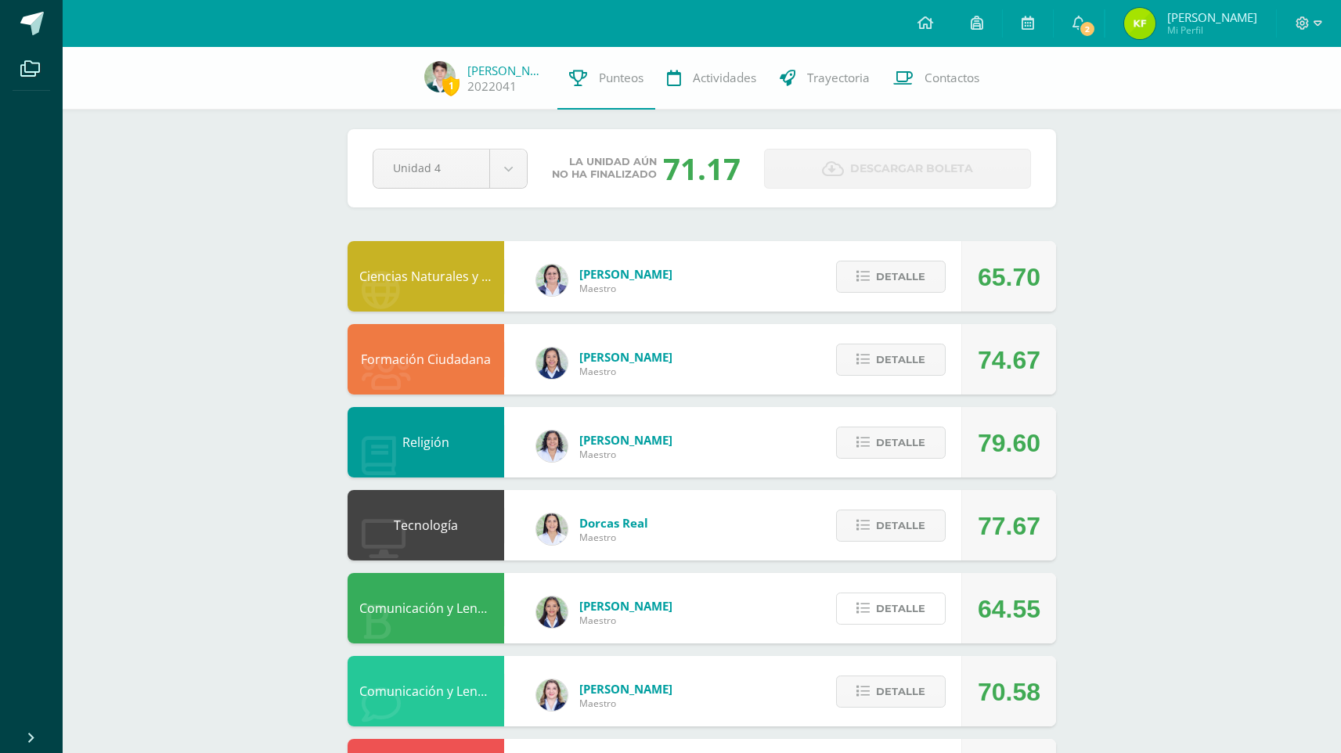
scroll to position [0, 0]
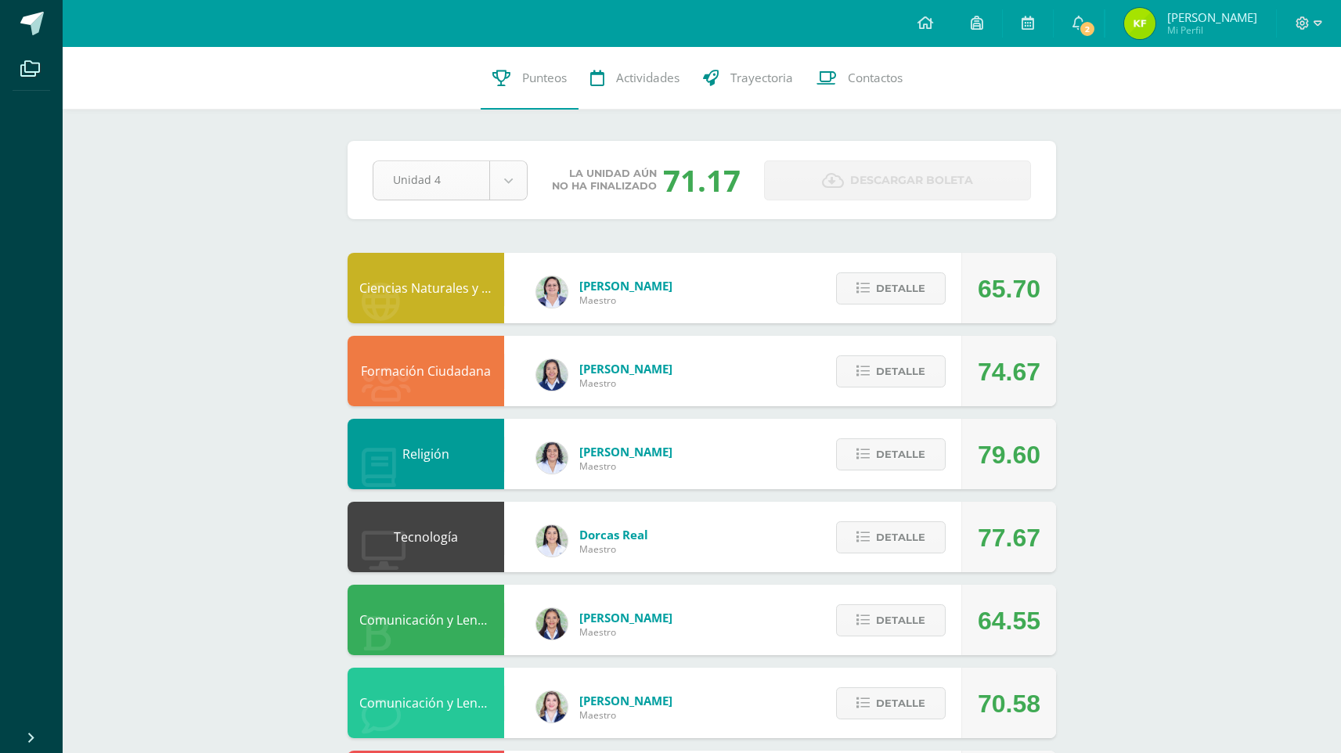
click at [470, 187] on body "Archivos Cerrar panel Configuración Cerrar sesión Kwong Yih Joel Mi Perfil 2 2 …" at bounding box center [670, 717] width 1341 height 1434
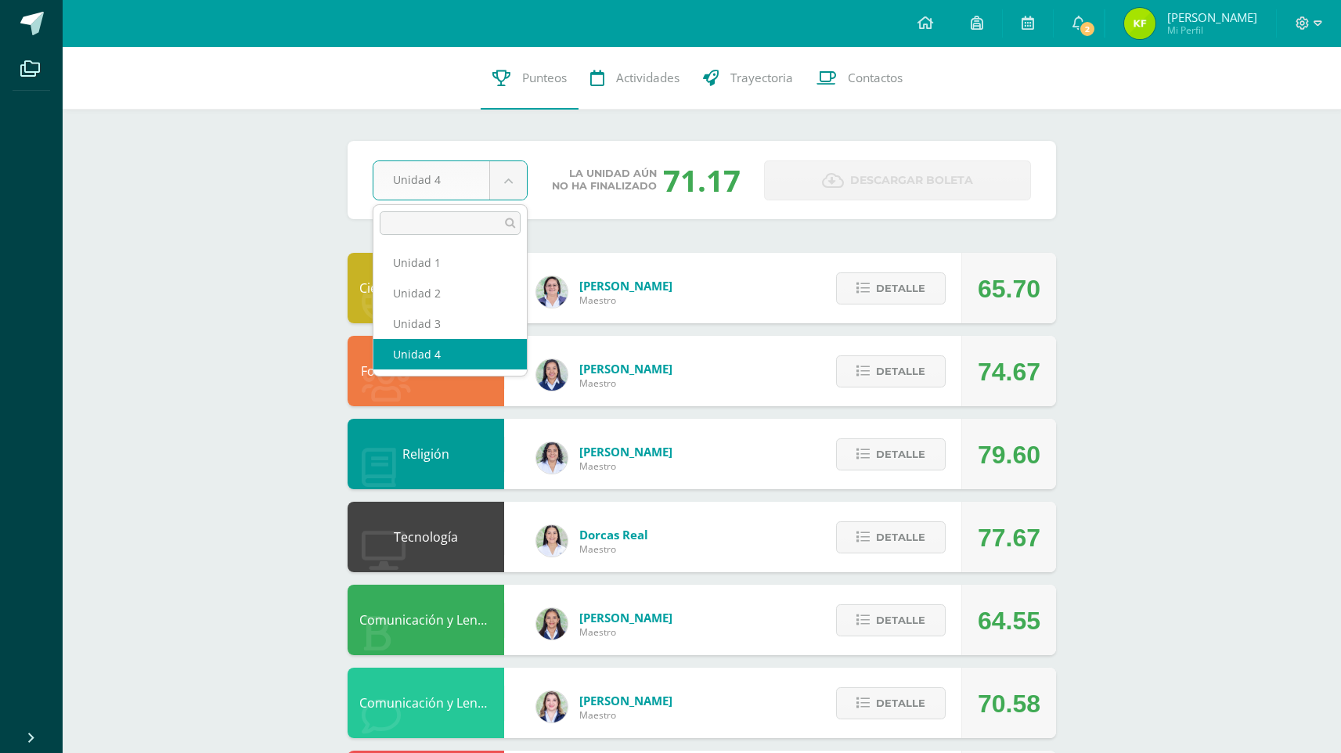
click at [824, 241] on body "Archivos Cerrar panel Configuración Cerrar sesión Kwong Yih Joel Mi Perfil 2 2 …" at bounding box center [670, 717] width 1341 height 1434
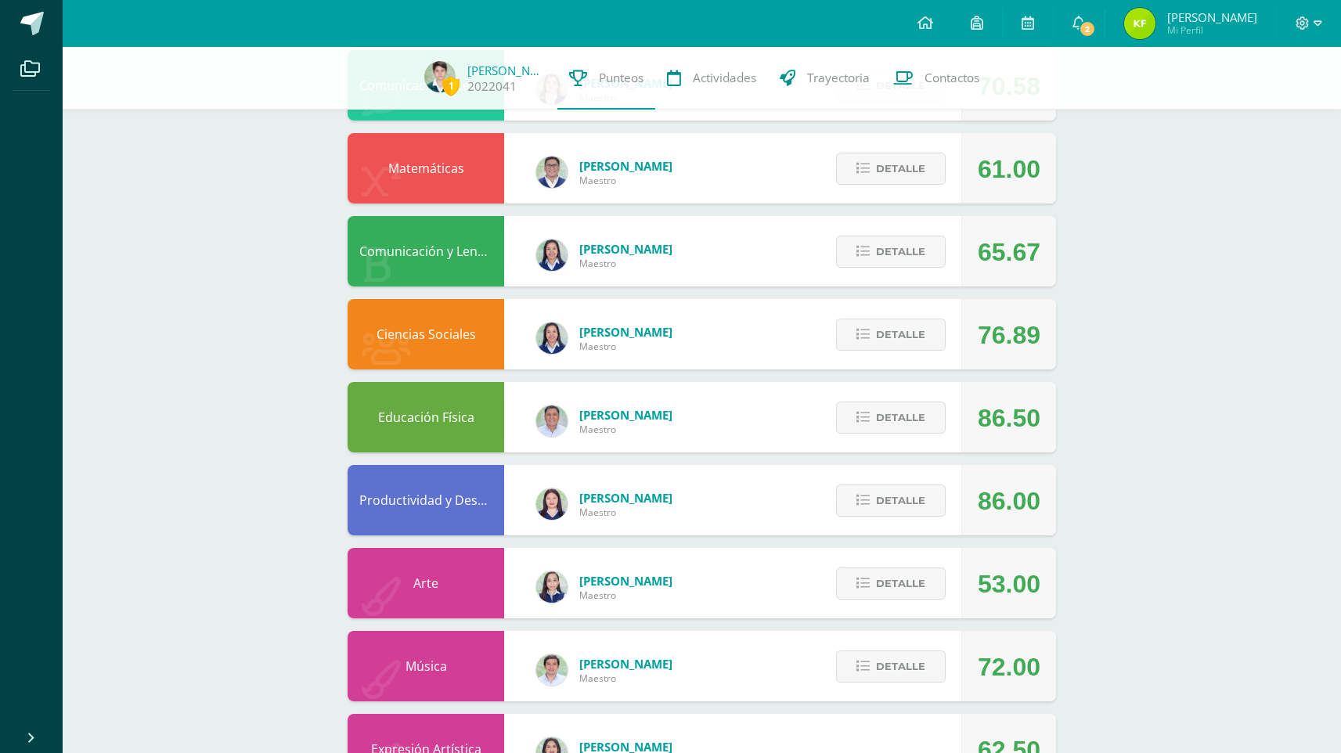
scroll to position [674, 0]
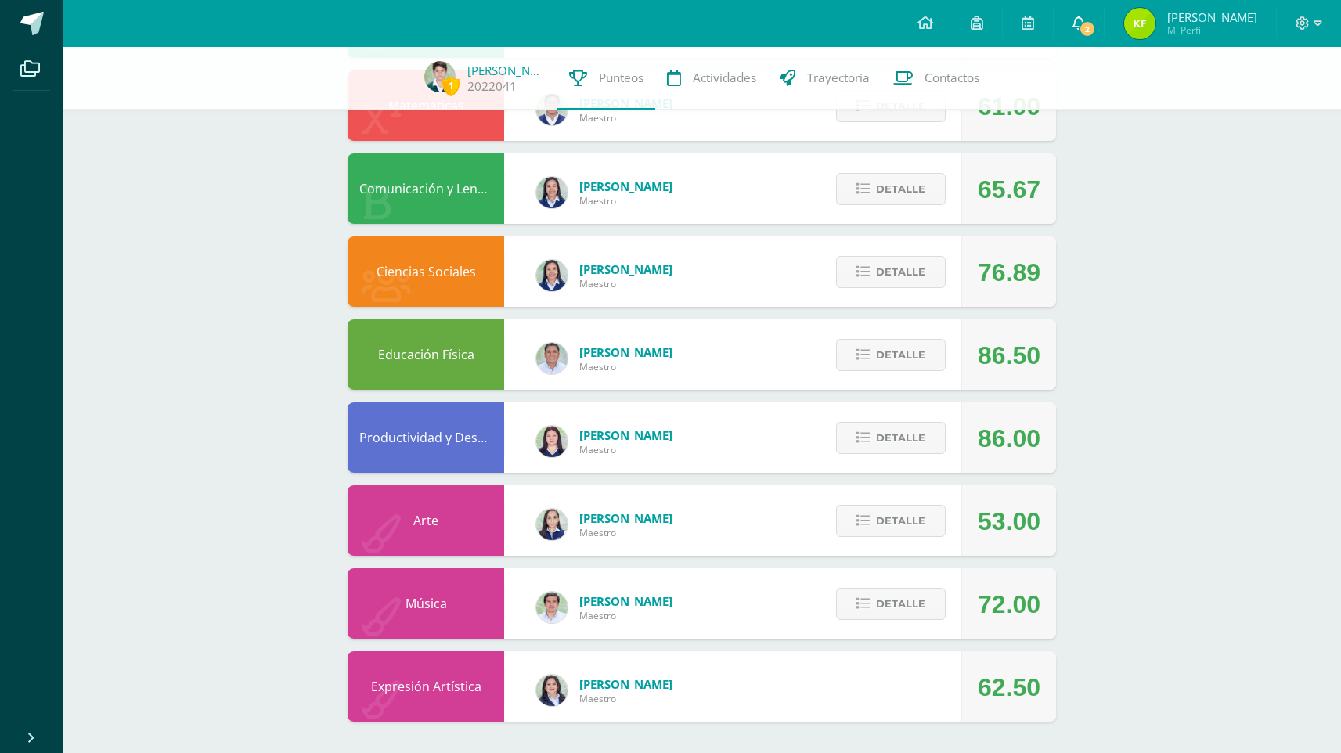
click at [1090, 27] on span "2" at bounding box center [1087, 28] width 17 height 17
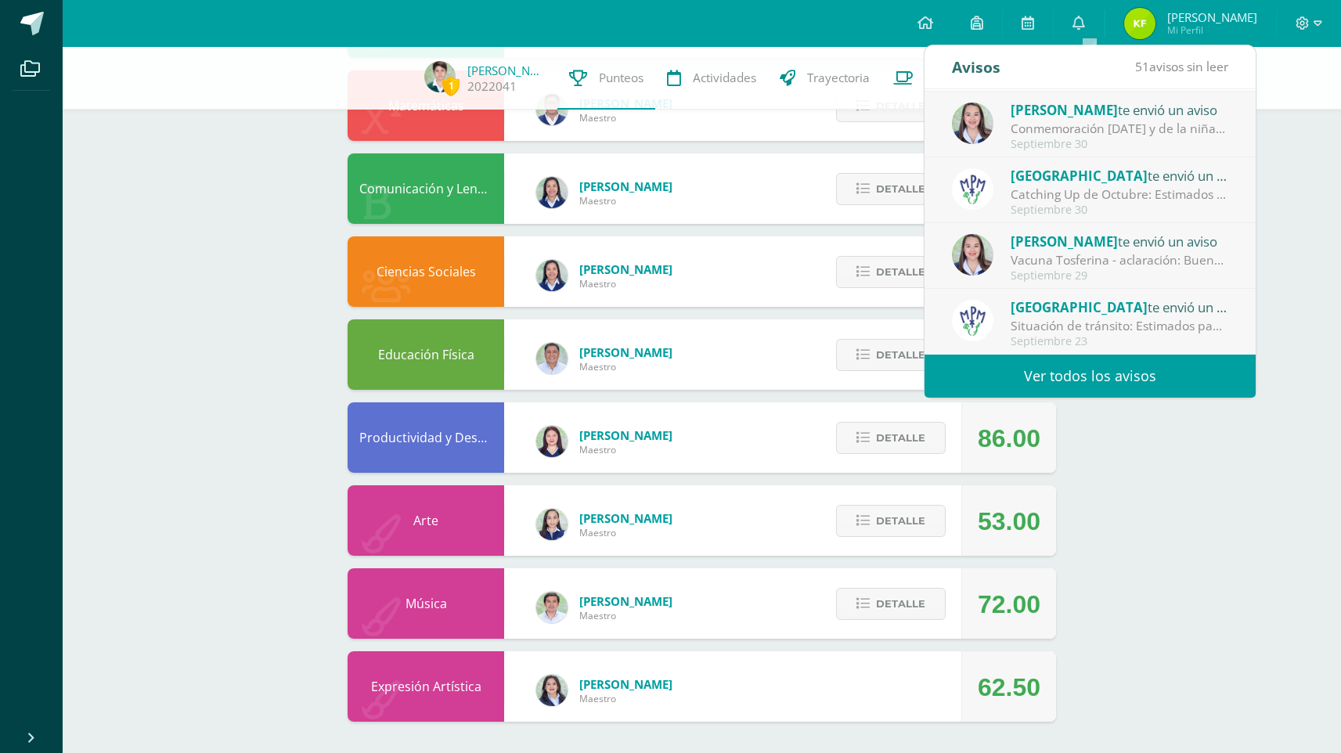
scroll to position [0, 0]
